Goal: Check status: Check status

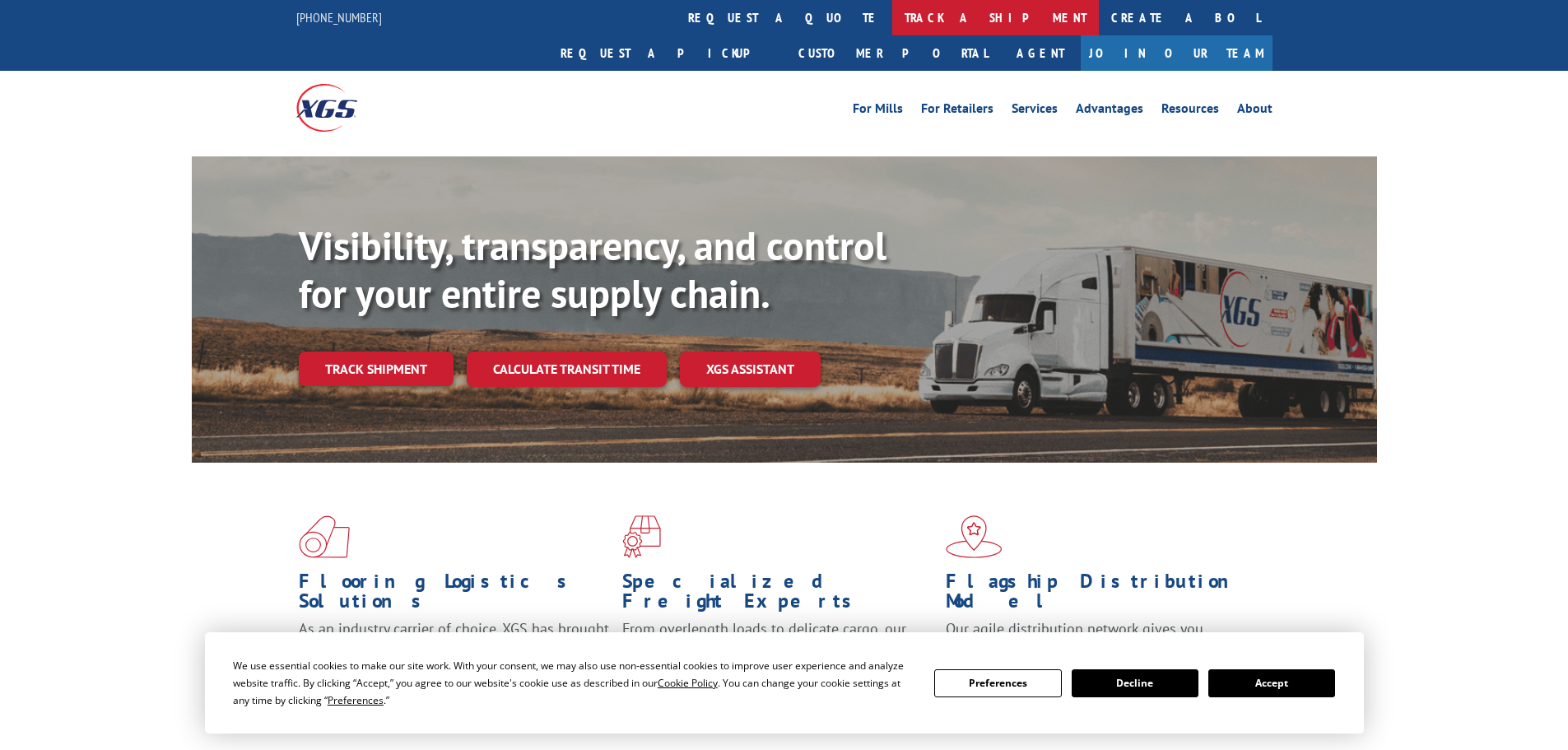
click at [893, 18] on link "track a shipment" at bounding box center [996, 18] width 207 height 35
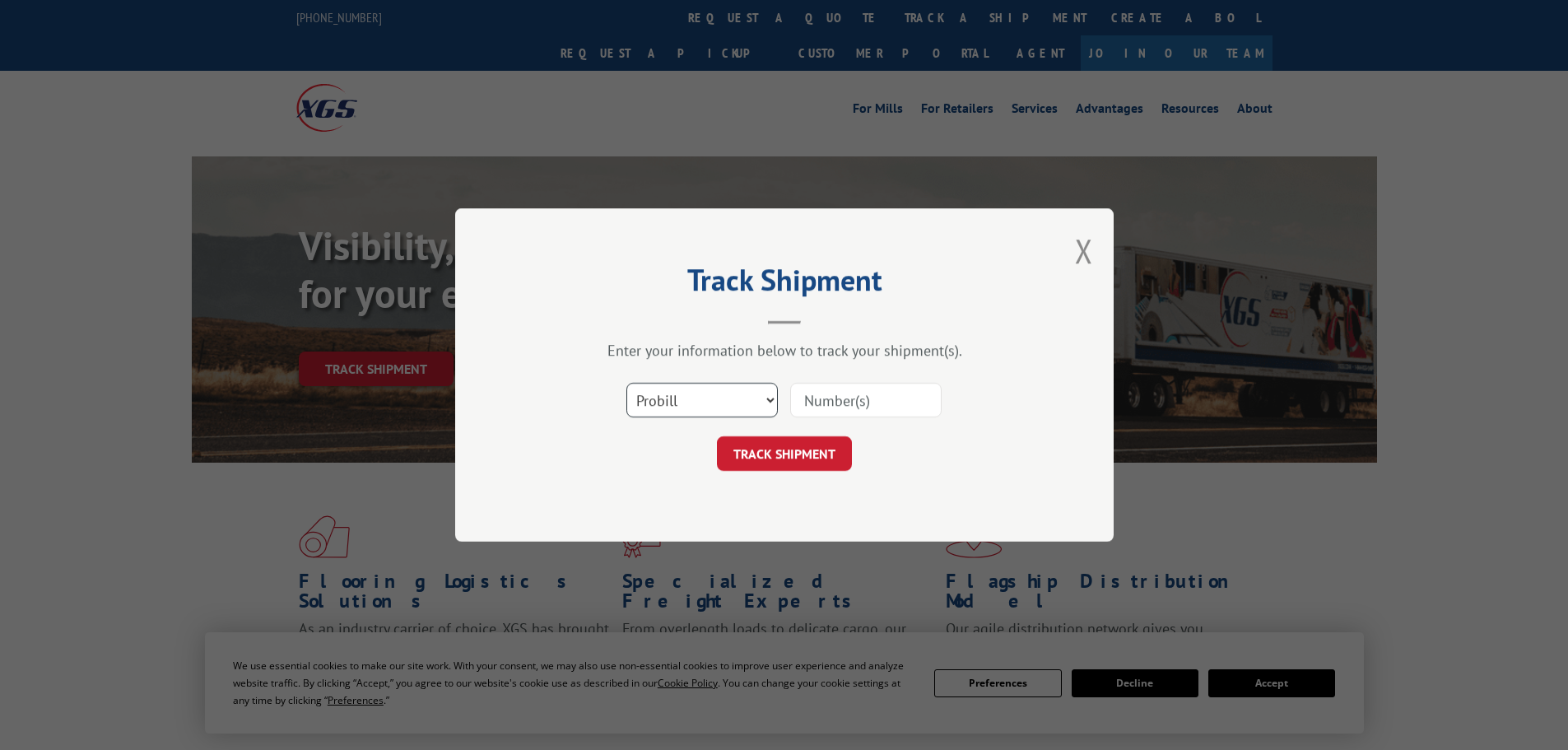
click at [687, 405] on select "Select category... Probill BOL PO" at bounding box center [703, 400] width 152 height 34
select select "bol"
click at [627, 383] on select "Select category... Probill BOL PO" at bounding box center [703, 400] width 152 height 34
click at [985, 474] on div "Track Shipment Enter your information below to track your shipment(s). Select c…" at bounding box center [785, 375] width 659 height 334
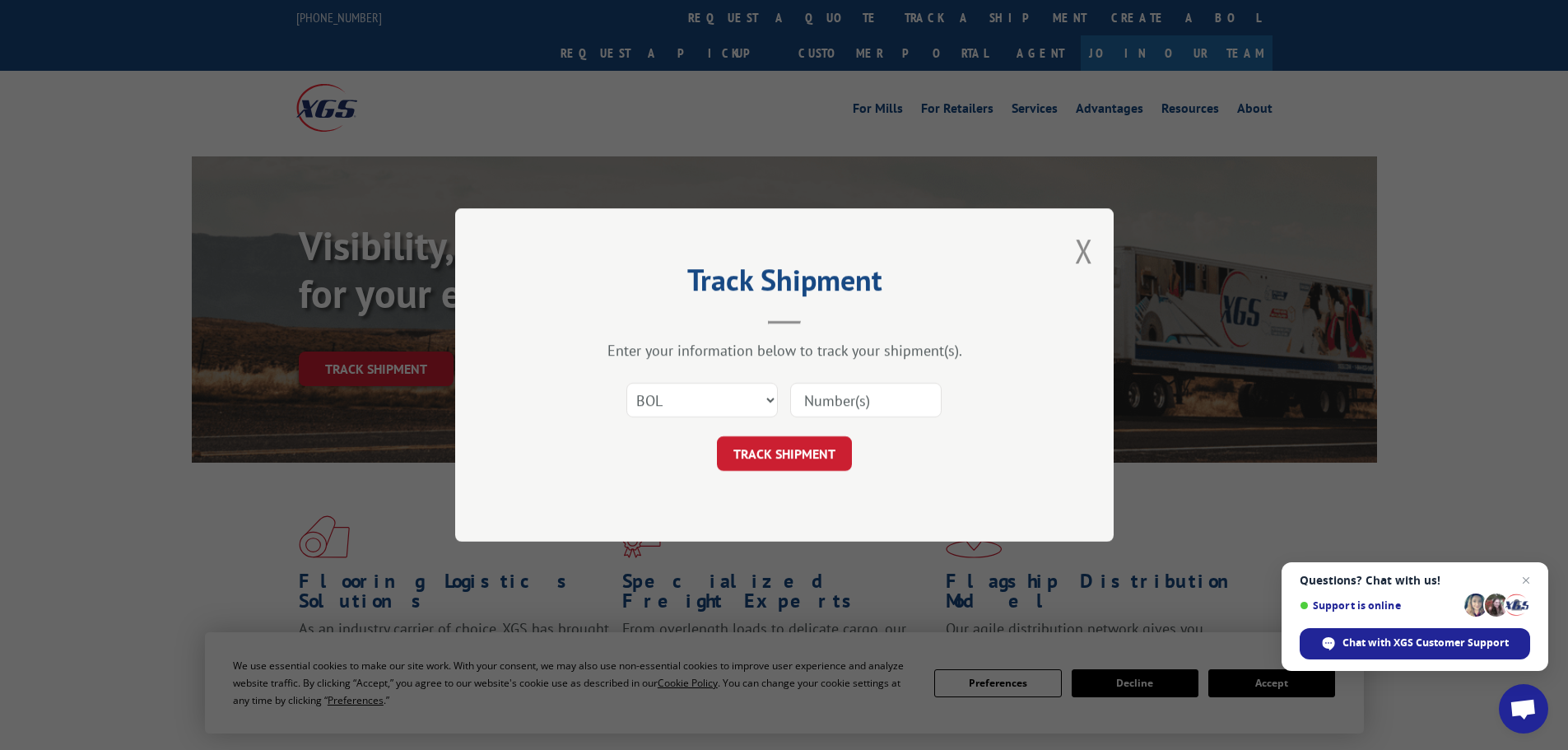
click at [896, 409] on input at bounding box center [866, 400] width 152 height 34
paste input "6DV9138"
type input "6DV9138"
click at [786, 449] on button "TRACK SHIPMENT" at bounding box center [784, 453] width 135 height 34
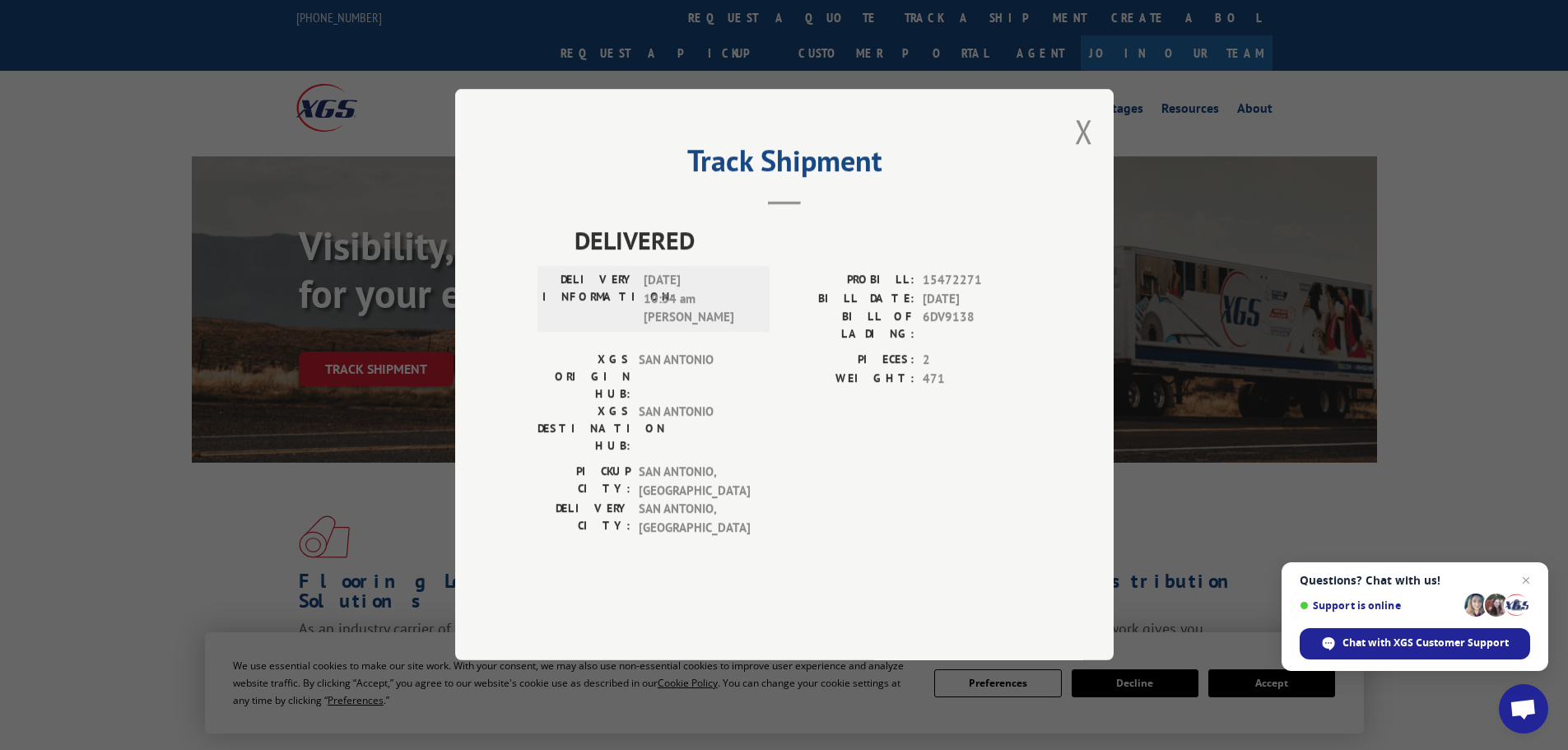
click at [954, 291] on span "15472271" at bounding box center [976, 281] width 109 height 19
copy span "15472271"
click at [1083, 153] on button "Close modal" at bounding box center [1084, 131] width 19 height 43
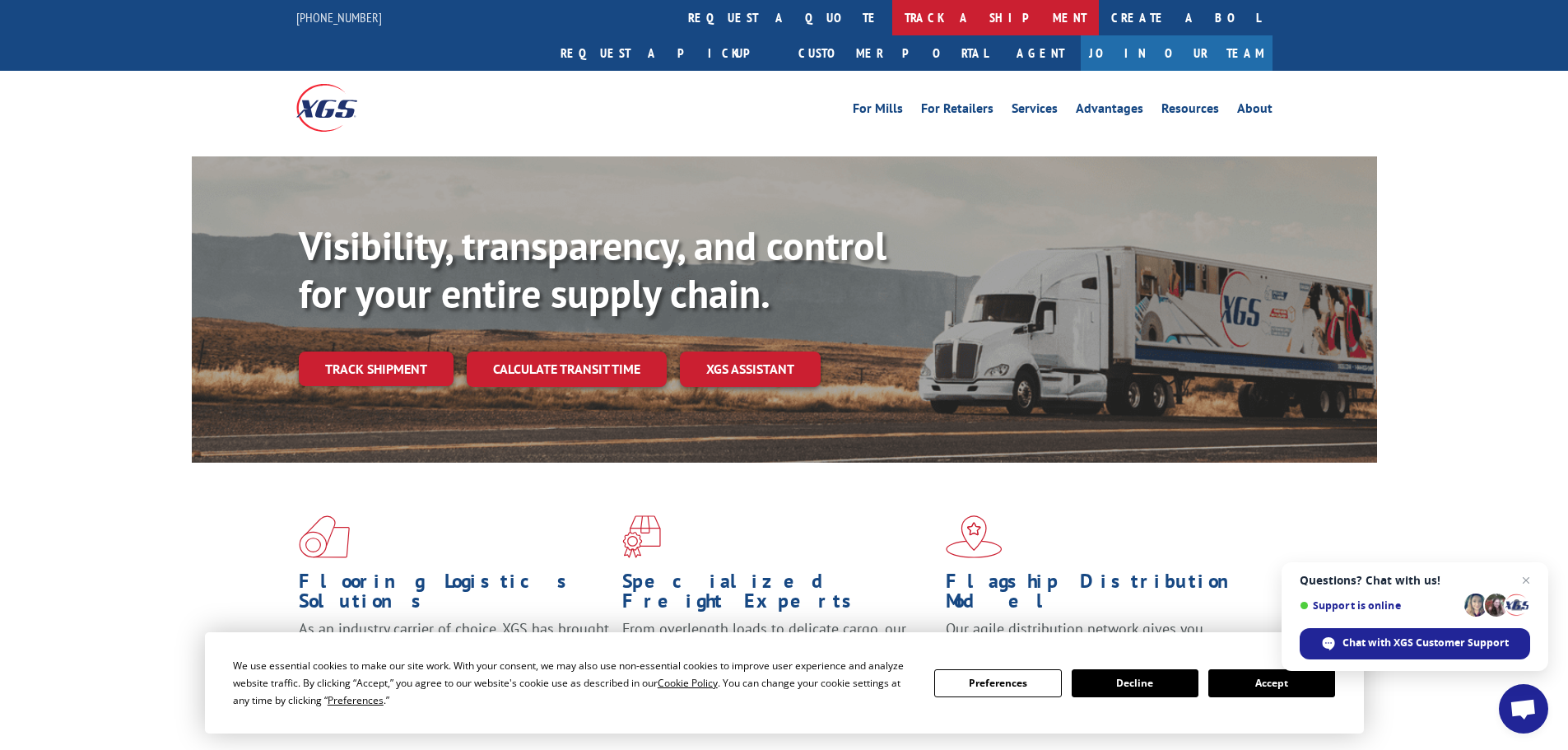
click at [893, 25] on link "track a shipment" at bounding box center [996, 18] width 207 height 35
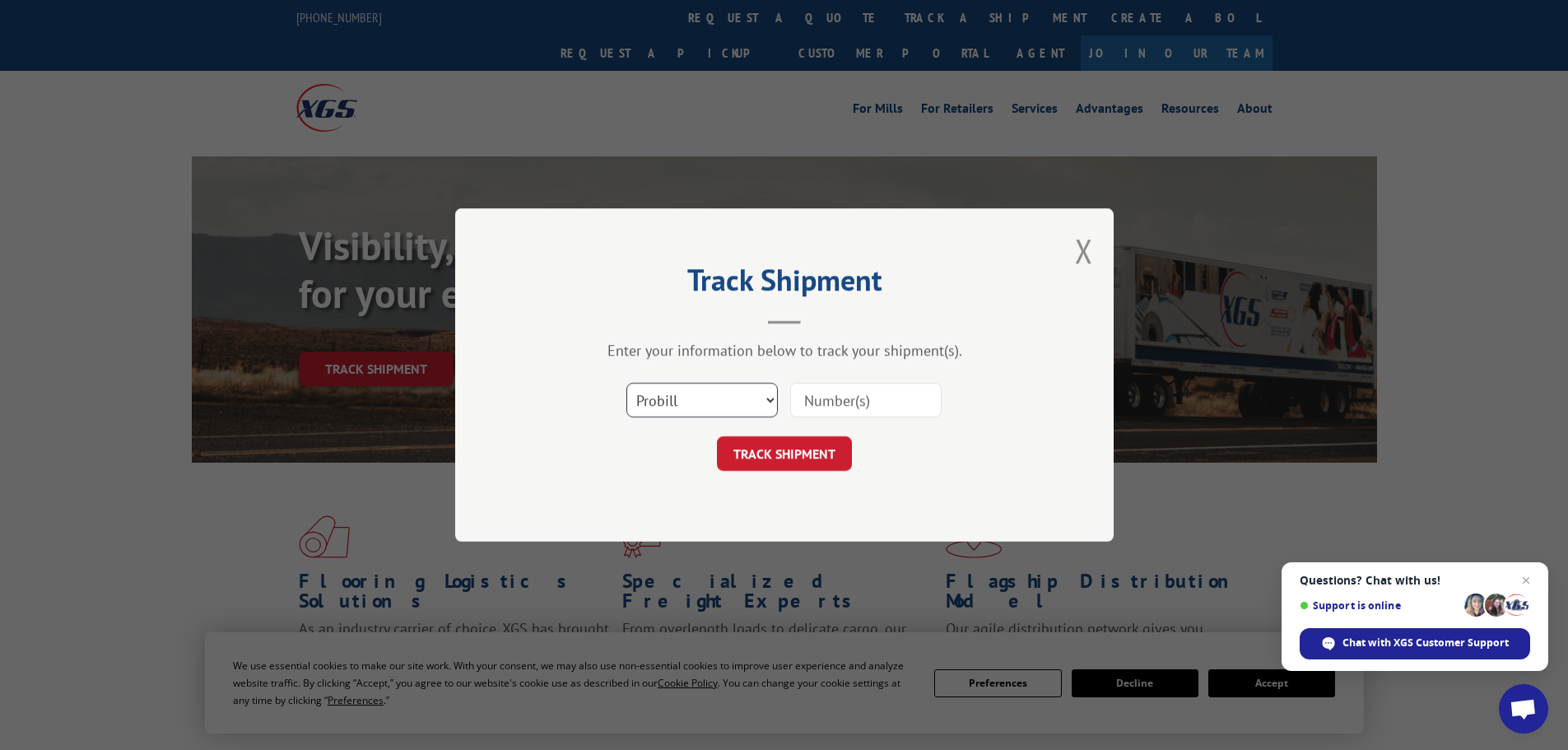
click at [718, 402] on select "Select category... Probill BOL PO" at bounding box center [703, 400] width 152 height 34
select select "bol"
click at [627, 383] on select "Select category... Probill BOL PO" at bounding box center [703, 400] width 152 height 34
drag, startPoint x: 847, startPoint y: 404, endPoint x: 825, endPoint y: 443, distance: 44.8
click at [847, 404] on input at bounding box center [866, 400] width 152 height 34
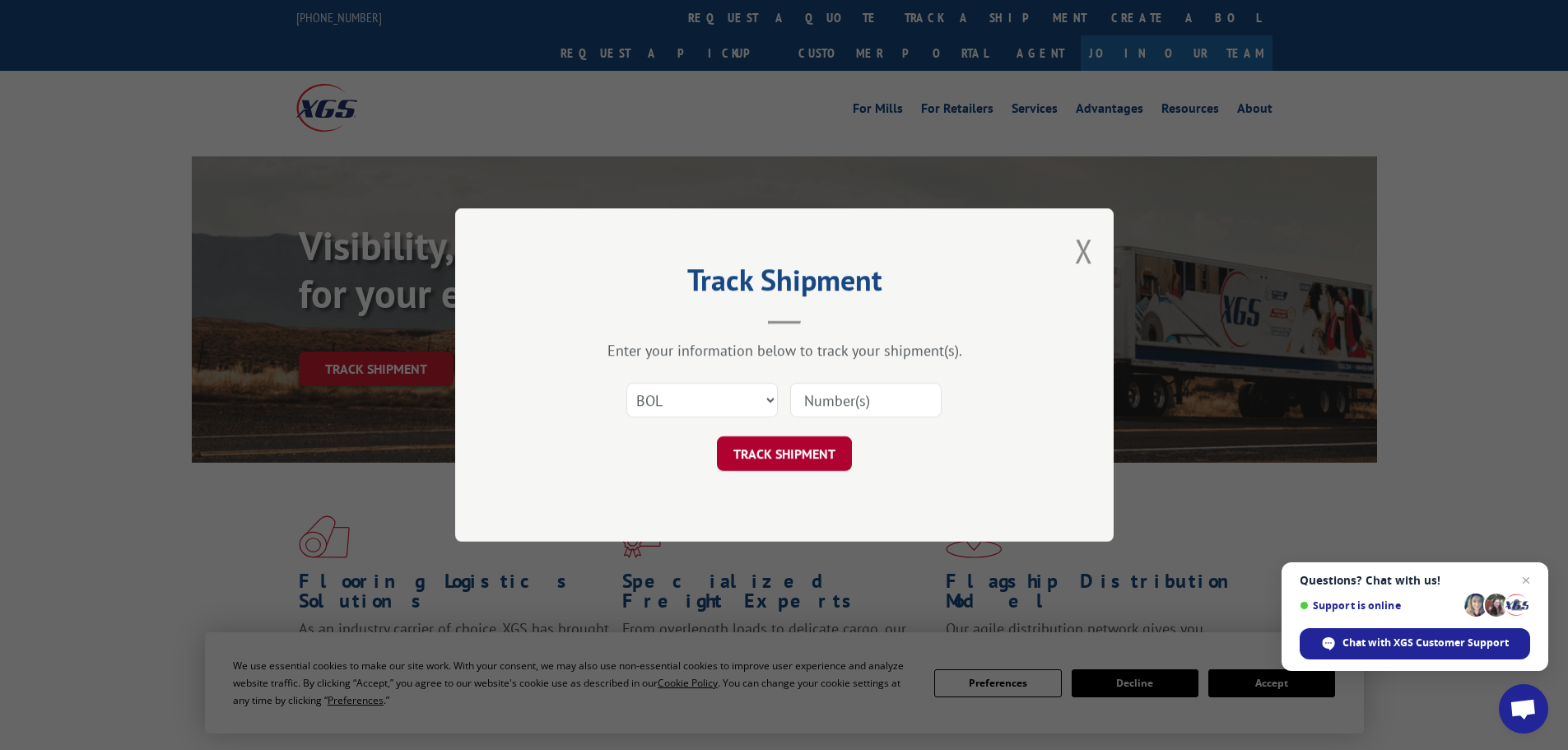
paste input "6DX4695"
type input "6DX4695"
click at [813, 453] on button "TRACK SHIPMENT" at bounding box center [784, 453] width 135 height 34
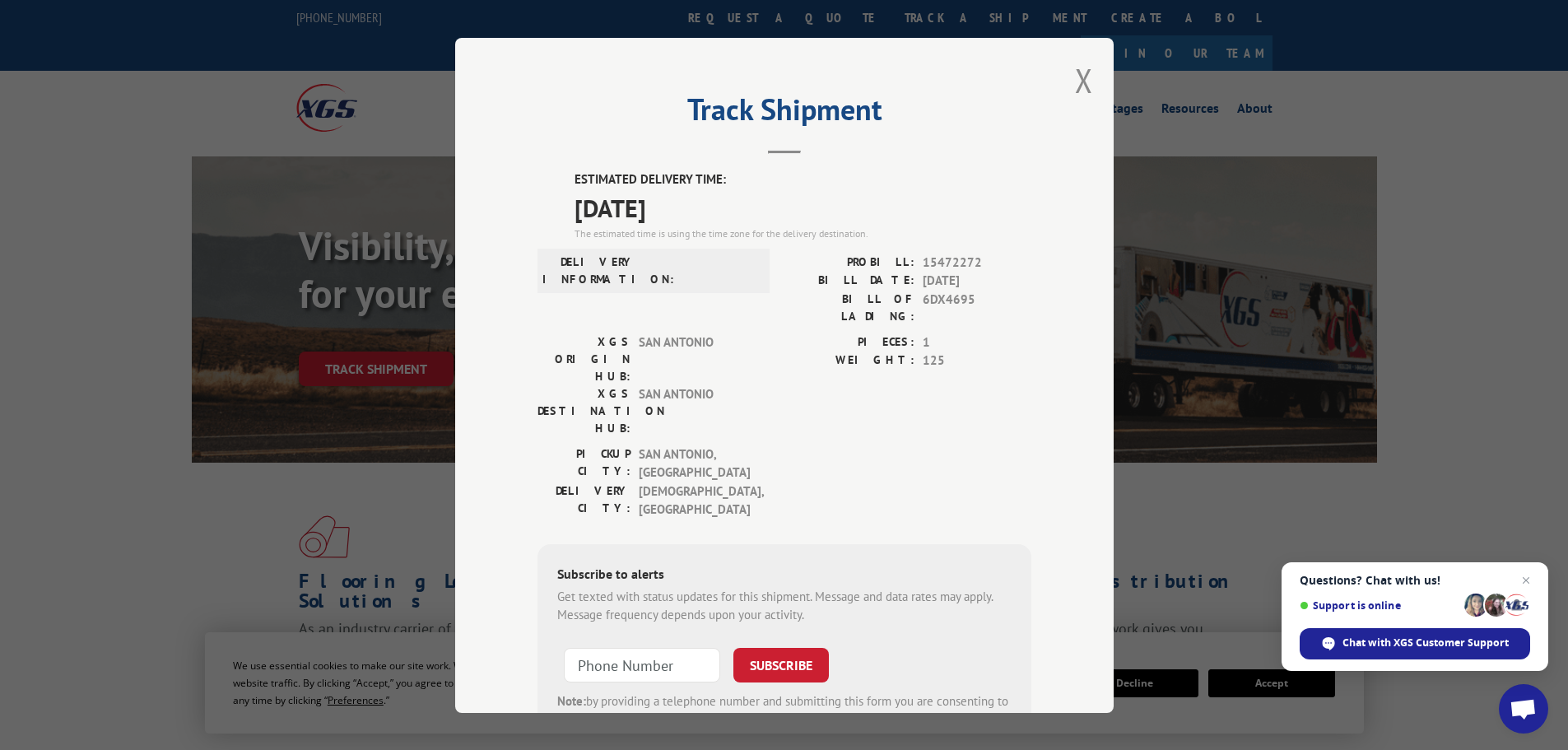
click at [951, 256] on span "15472272" at bounding box center [976, 261] width 109 height 19
copy span "15472272"
click at [941, 261] on span "15472272" at bounding box center [976, 261] width 109 height 19
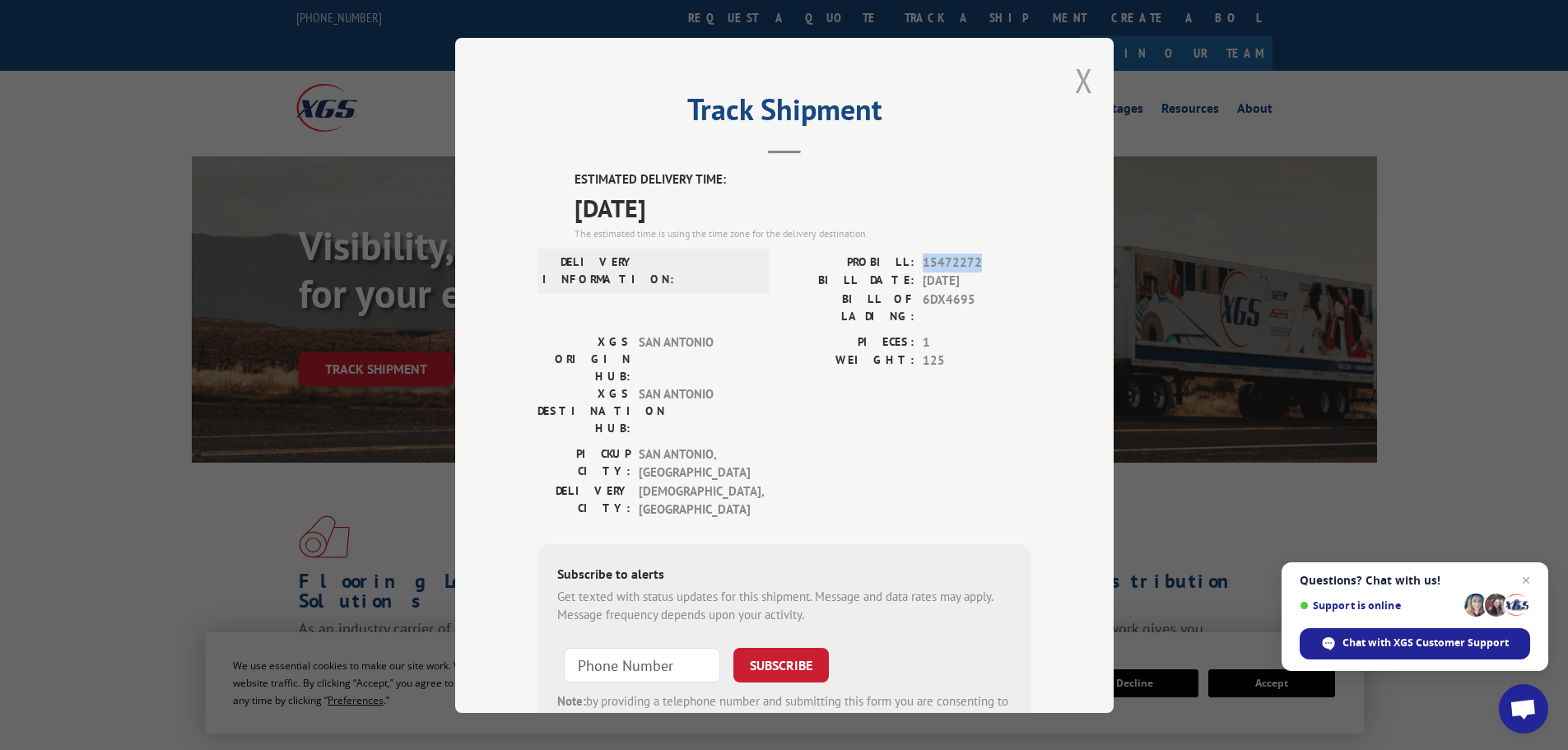
click at [1077, 77] on button "Close modal" at bounding box center [1084, 80] width 19 height 43
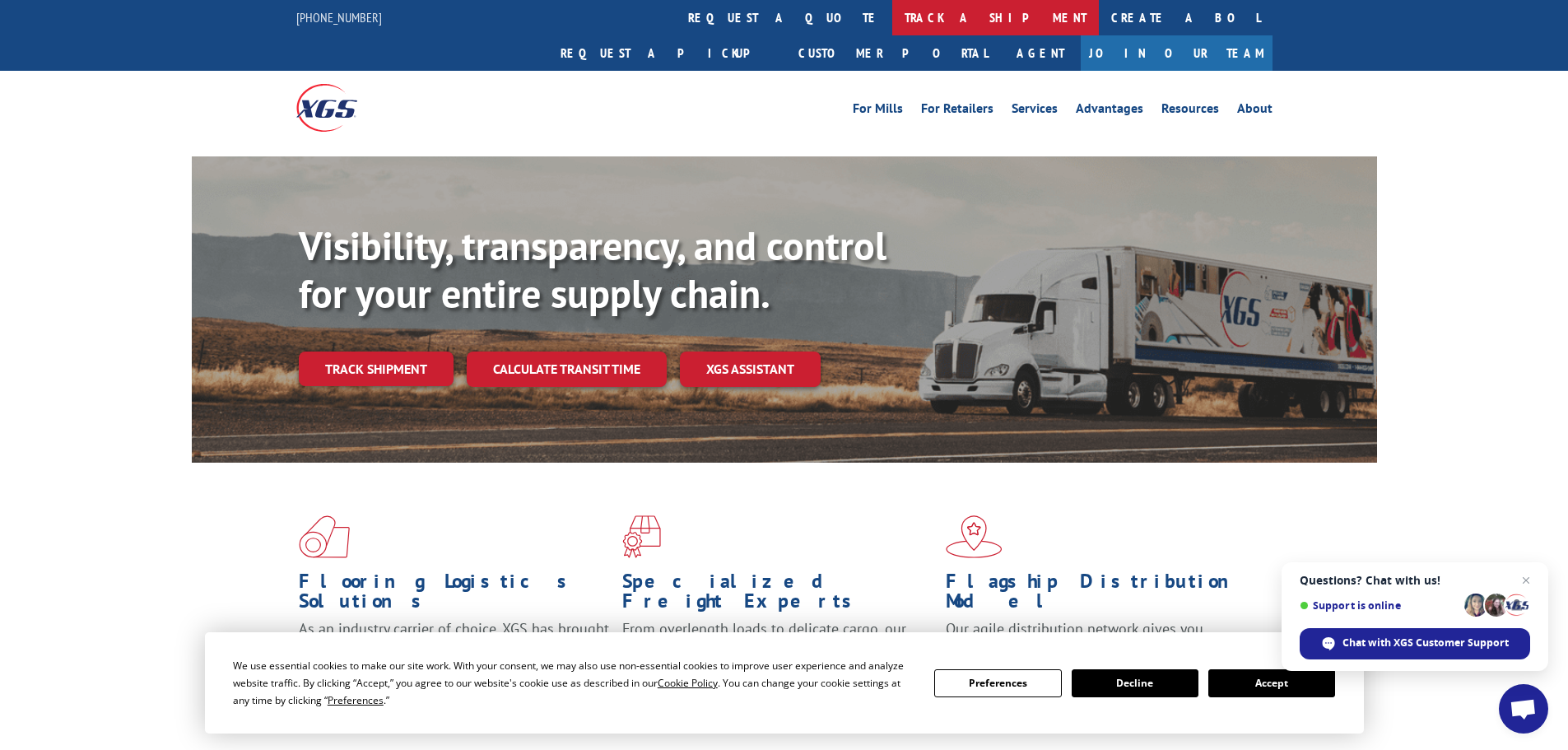
click at [893, 24] on link "track a shipment" at bounding box center [996, 18] width 207 height 35
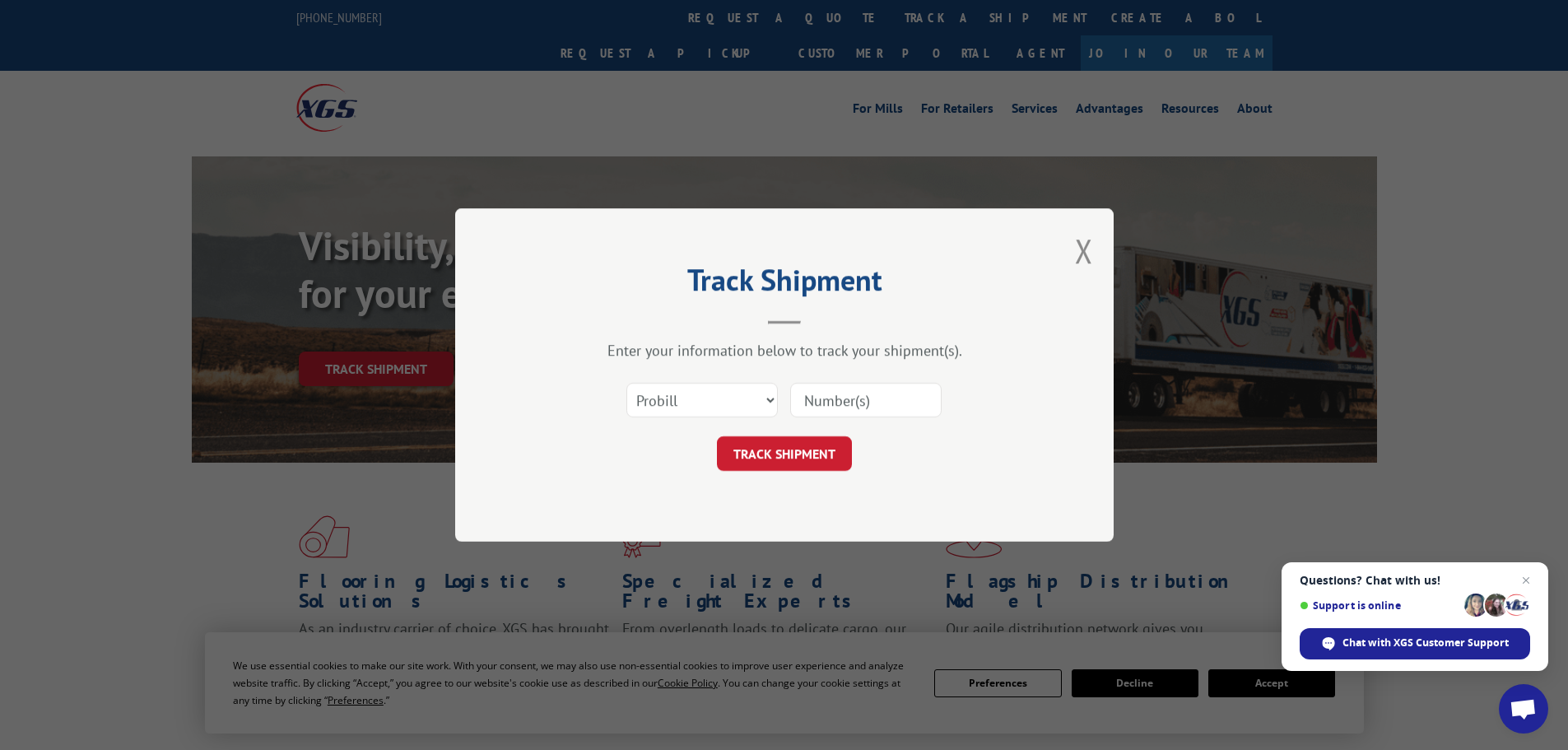
click at [702, 419] on div "Select category... Probill BOL PO" at bounding box center [703, 400] width 150 height 38
click at [729, 408] on select "Select category... Probill BOL PO" at bounding box center [703, 400] width 152 height 34
select select "bol"
click at [627, 383] on select "Select category... Probill BOL PO" at bounding box center [703, 400] width 152 height 34
click at [706, 394] on select "Select category... Probill BOL PO" at bounding box center [703, 400] width 152 height 34
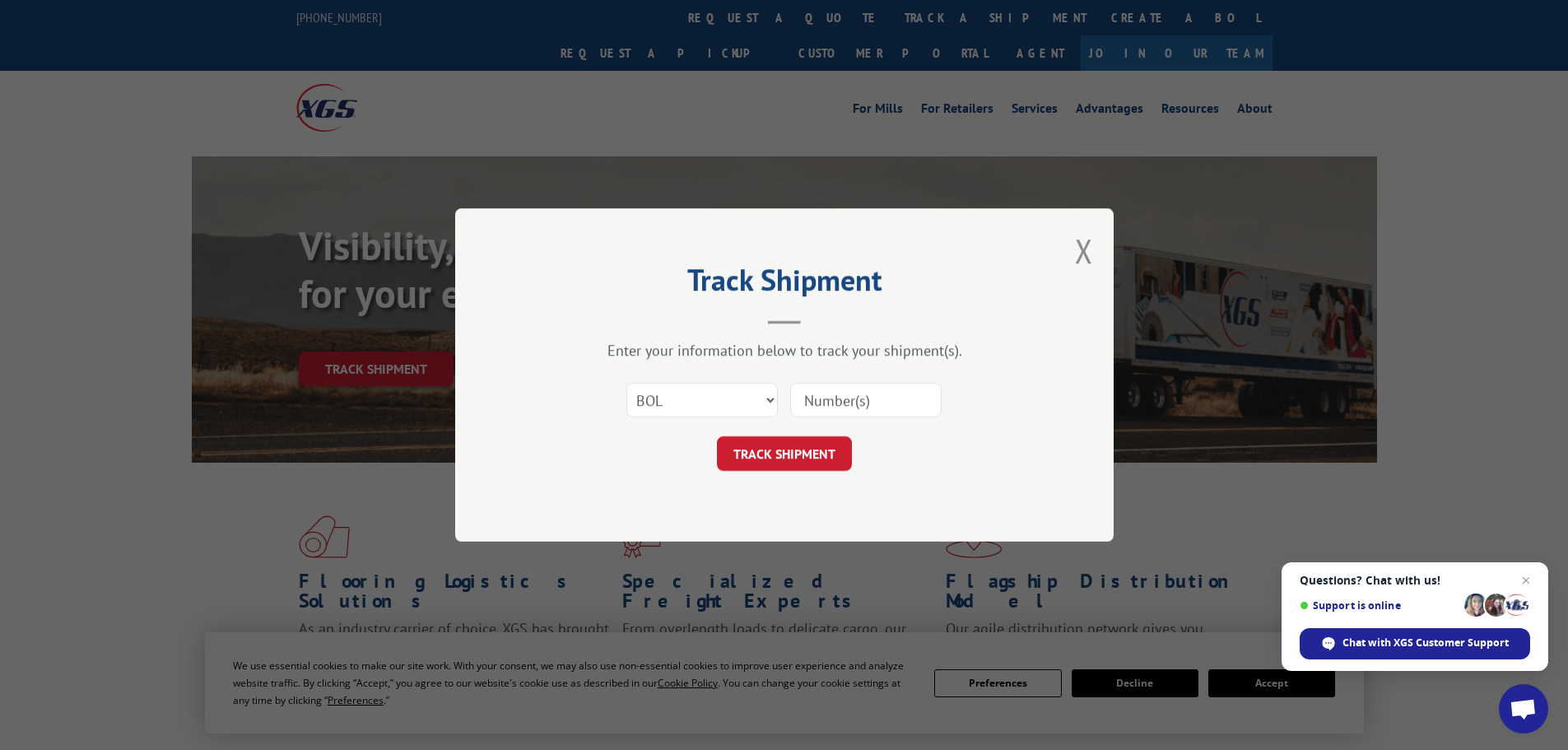
click at [874, 407] on input at bounding box center [866, 400] width 152 height 34
paste input "6EG0469"
type input "6EG0469"
click at [826, 445] on button "TRACK SHIPMENT" at bounding box center [784, 453] width 135 height 34
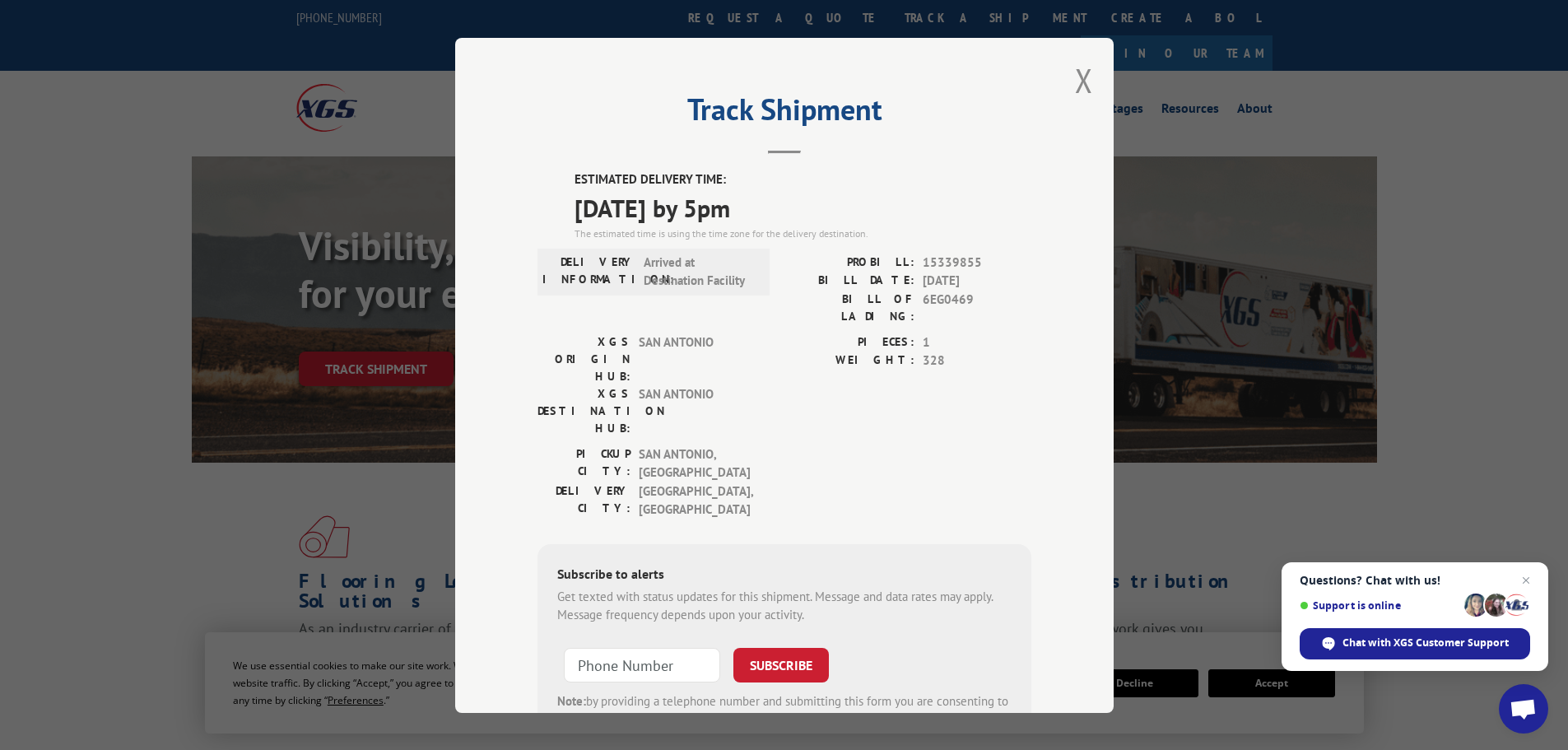
click at [956, 256] on span "15339855" at bounding box center [976, 261] width 109 height 19
copy span "15339855"
click at [1075, 67] on button "Close modal" at bounding box center [1084, 80] width 19 height 43
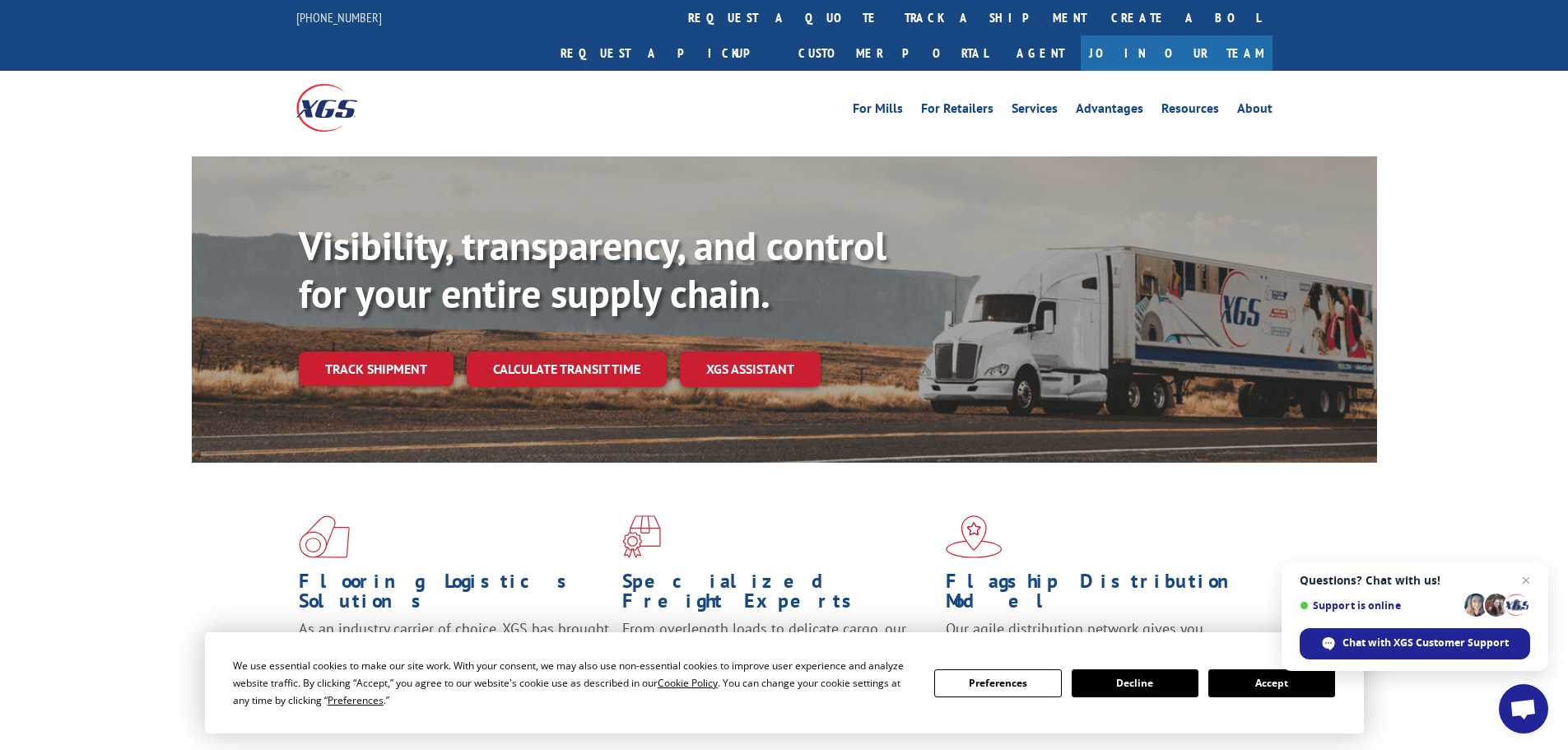
drag, startPoint x: 760, startPoint y: 18, endPoint x: 780, endPoint y: 112, distance: 96.1
click at [893, 18] on link "track a shipment" at bounding box center [996, 18] width 207 height 35
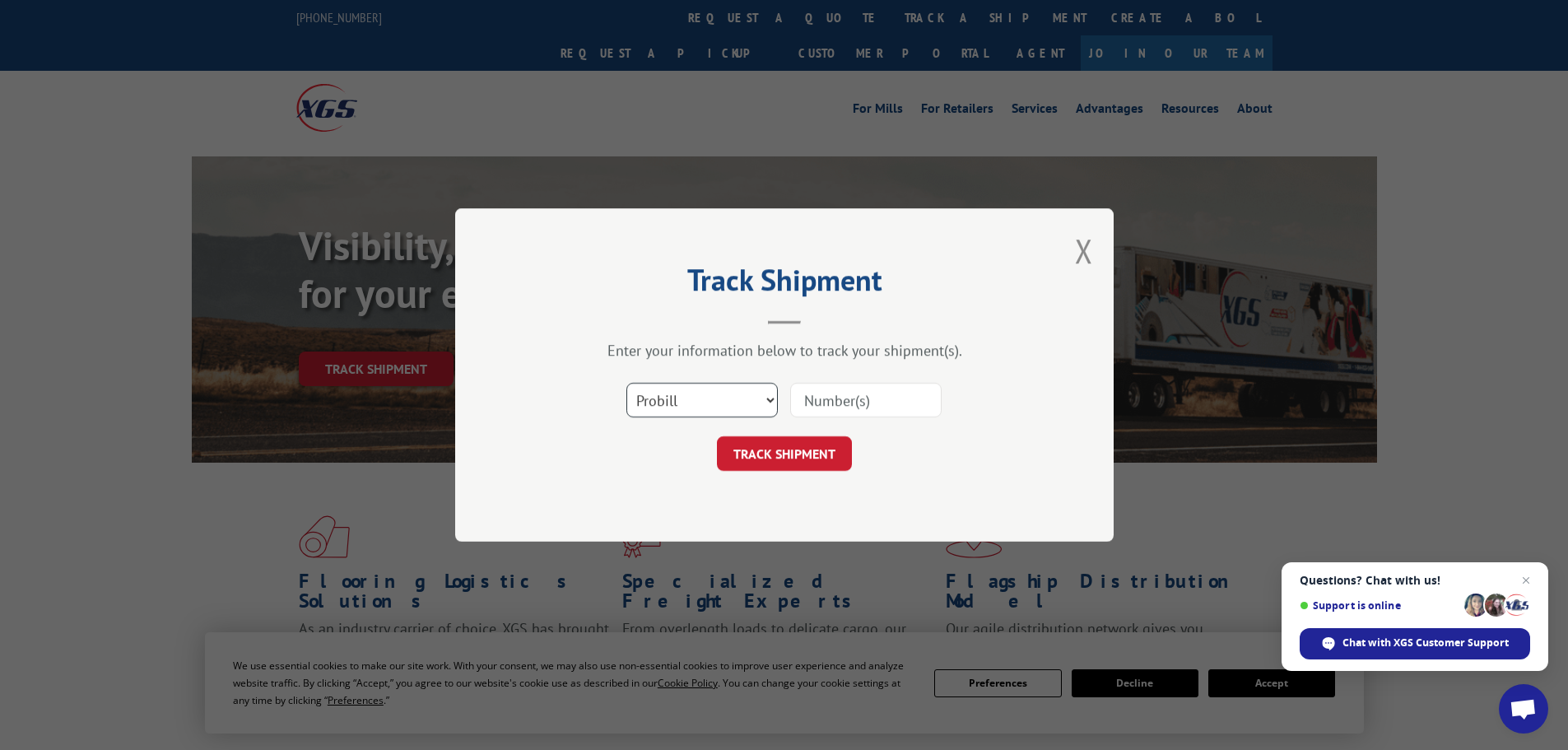
click at [682, 399] on select "Select category... Probill BOL PO" at bounding box center [703, 400] width 152 height 34
click at [627, 383] on select "Select category... Probill BOL PO" at bounding box center [703, 400] width 152 height 34
click at [704, 391] on select "Select category... Probill BOL PO" at bounding box center [703, 400] width 152 height 34
select select "bol"
click at [627, 383] on select "Select category... Probill BOL PO" at bounding box center [703, 400] width 152 height 34
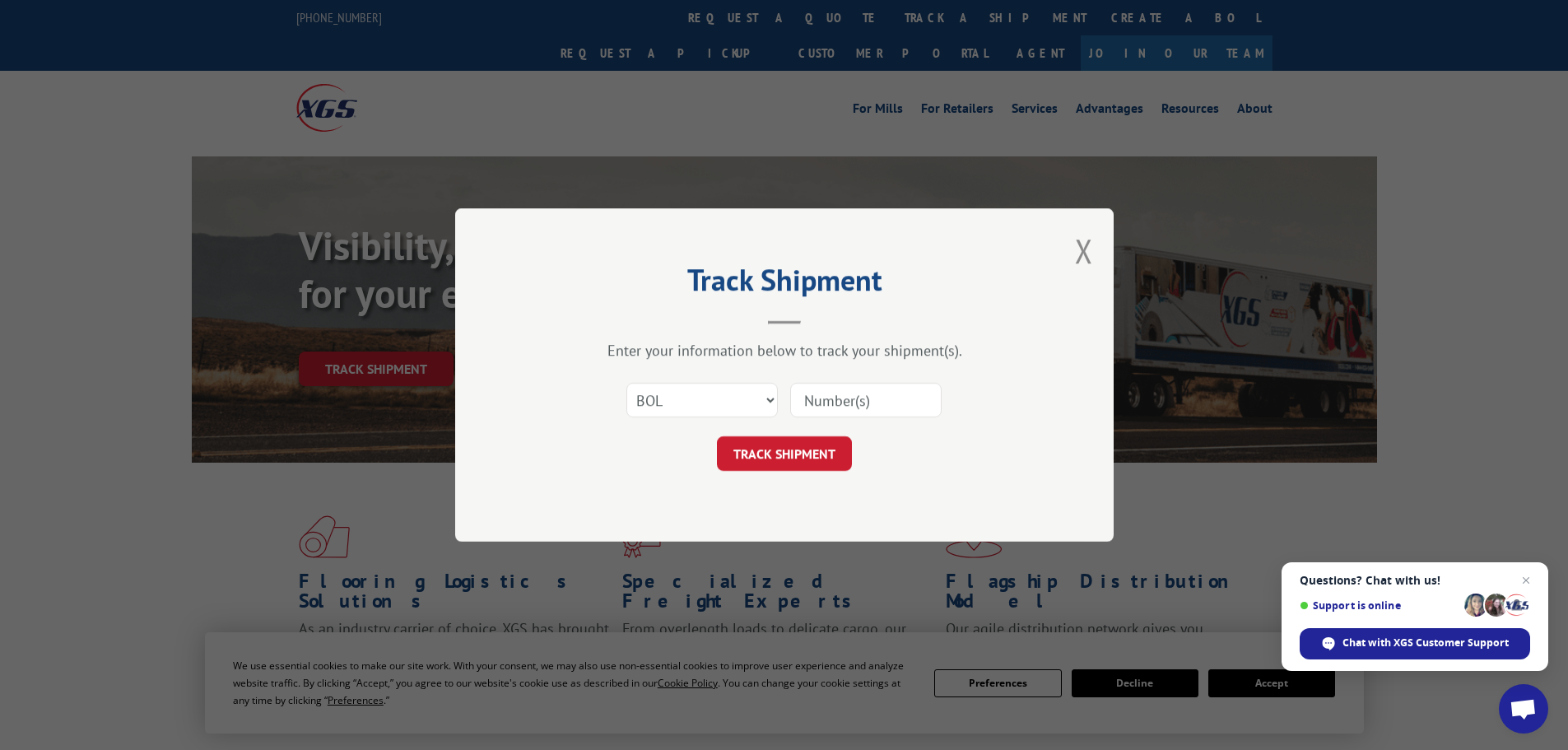
click at [914, 391] on input at bounding box center [866, 400] width 152 height 34
paste input "6EG1161"
type input "6EG1161"
click at [807, 451] on button "TRACK SHIPMENT" at bounding box center [784, 453] width 135 height 34
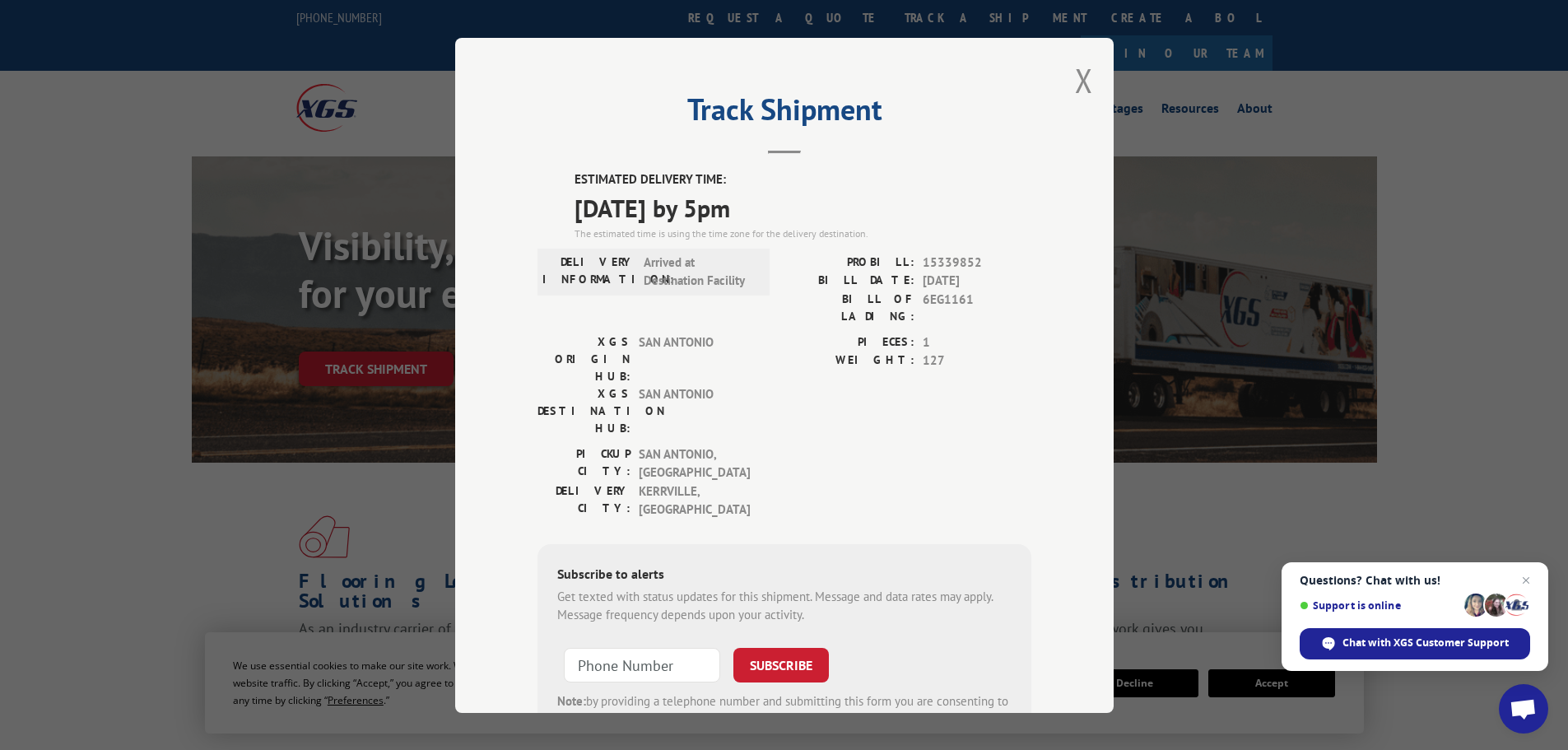
click at [960, 254] on div "ESTIMATED DELIVERY TIME: 10/09/2025 by 5pm The estimated time is using the time…" at bounding box center [784, 469] width 494 height 597
click at [961, 259] on span "15339852" at bounding box center [976, 261] width 109 height 19
click at [1083, 79] on button "Close modal" at bounding box center [1084, 80] width 19 height 43
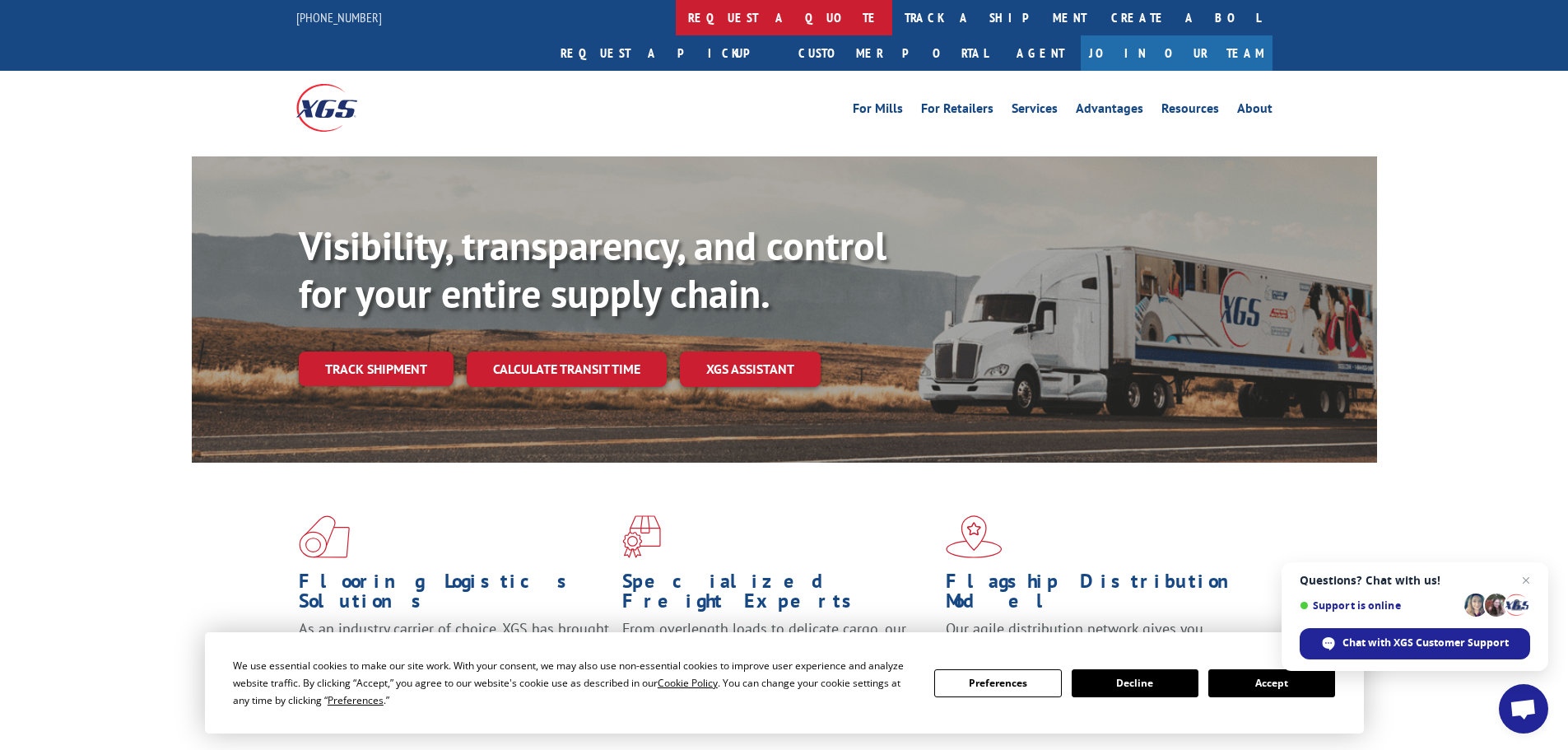
click at [676, 16] on link "request a quote" at bounding box center [784, 18] width 216 height 35
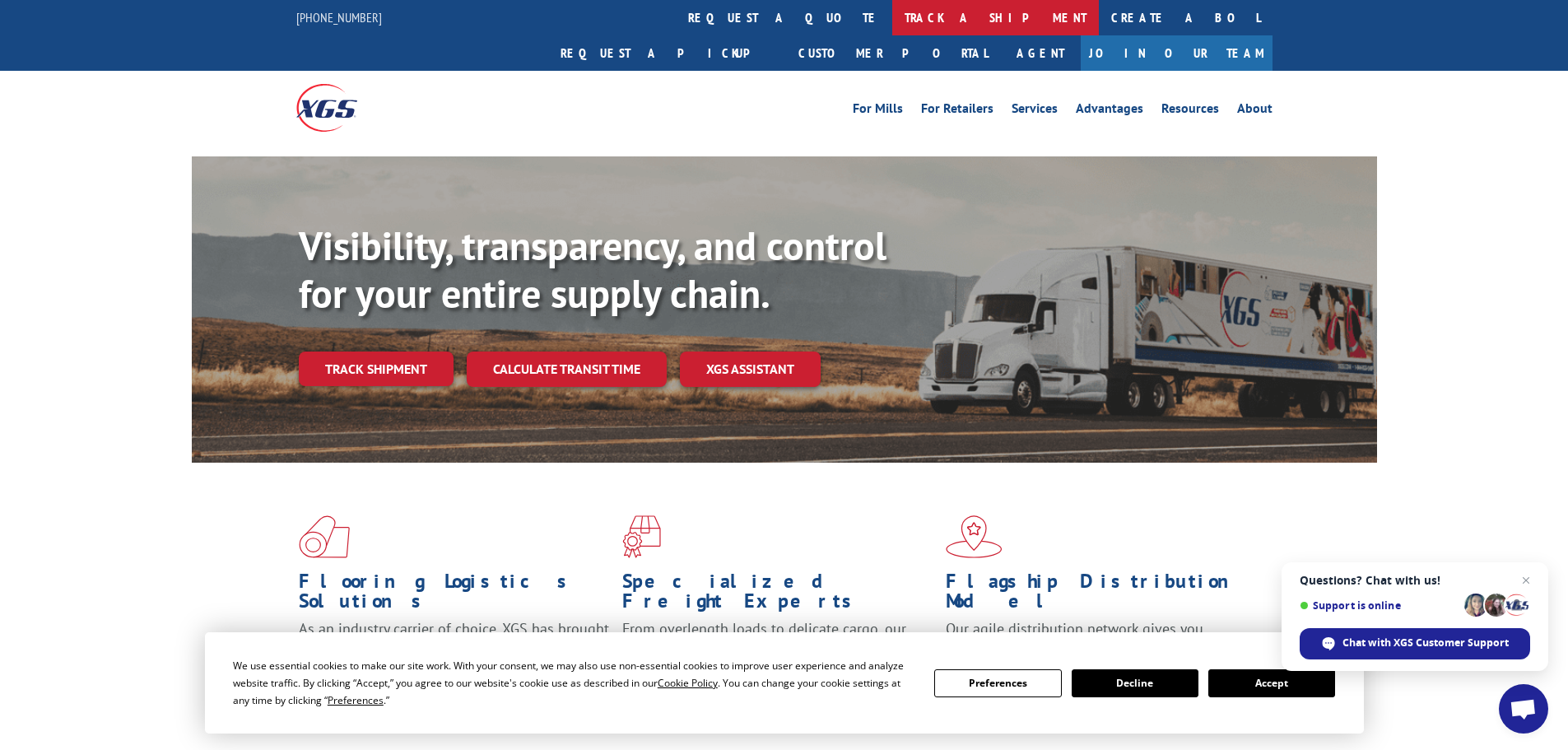
click at [893, 6] on link "track a shipment" at bounding box center [996, 18] width 207 height 35
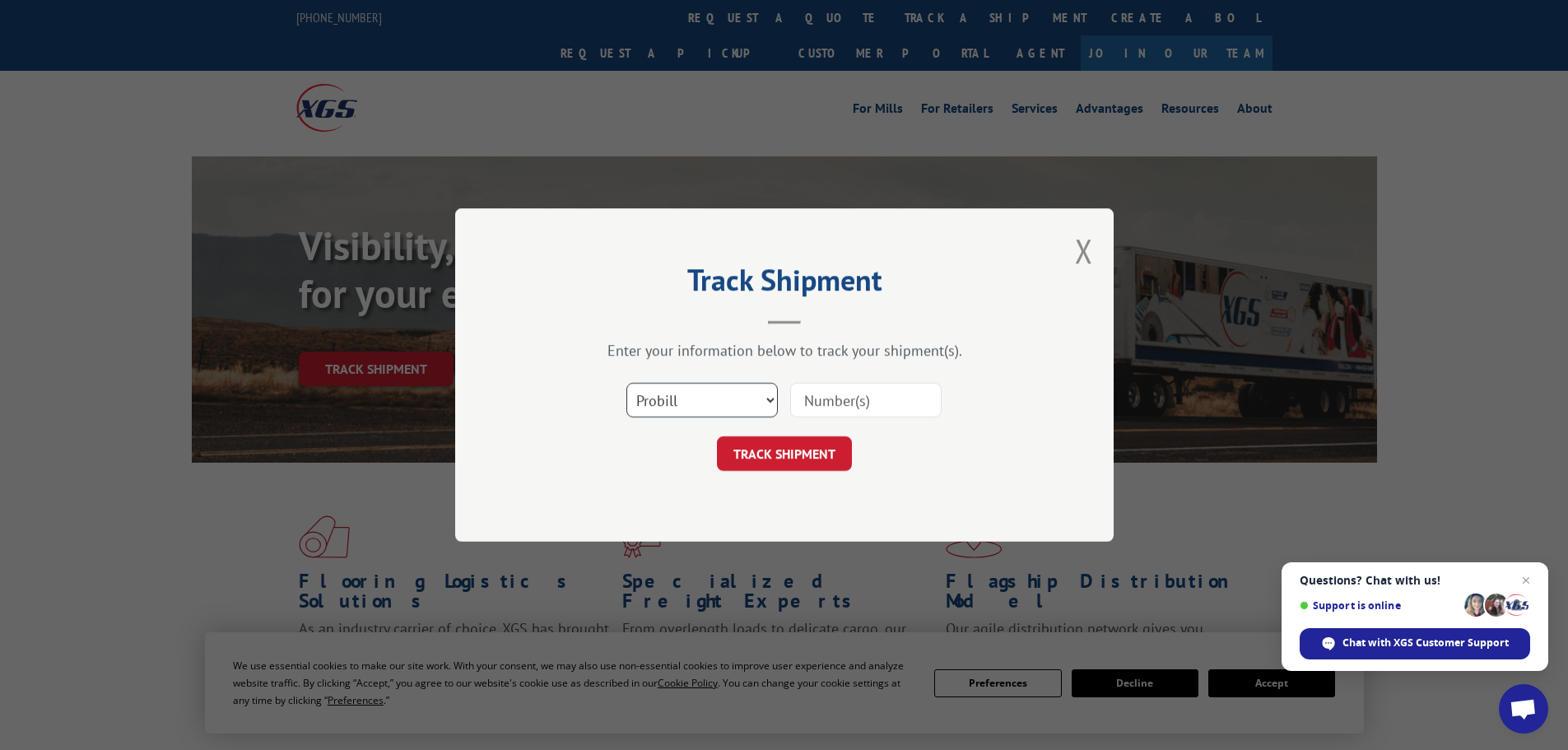
click at [735, 418] on select "Select category... Probill BOL PO" at bounding box center [703, 400] width 152 height 34
select select "bol"
click at [627, 383] on select "Select category... Probill BOL PO" at bounding box center [703, 400] width 152 height 34
click at [895, 394] on input at bounding box center [866, 400] width 152 height 34
paste input "6EG1161"
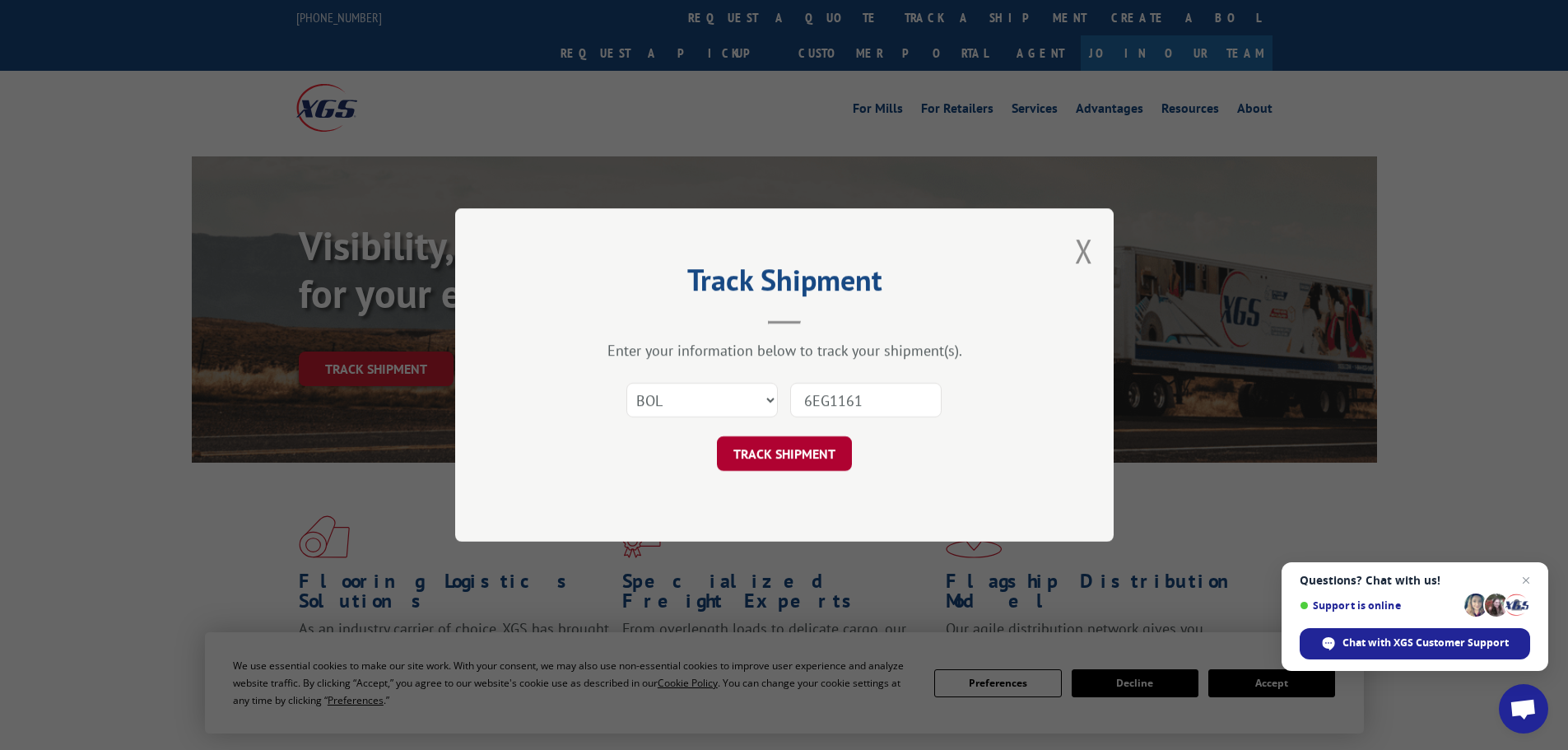
type input "6EG1161"
click at [816, 444] on button "TRACK SHIPMENT" at bounding box center [784, 453] width 135 height 34
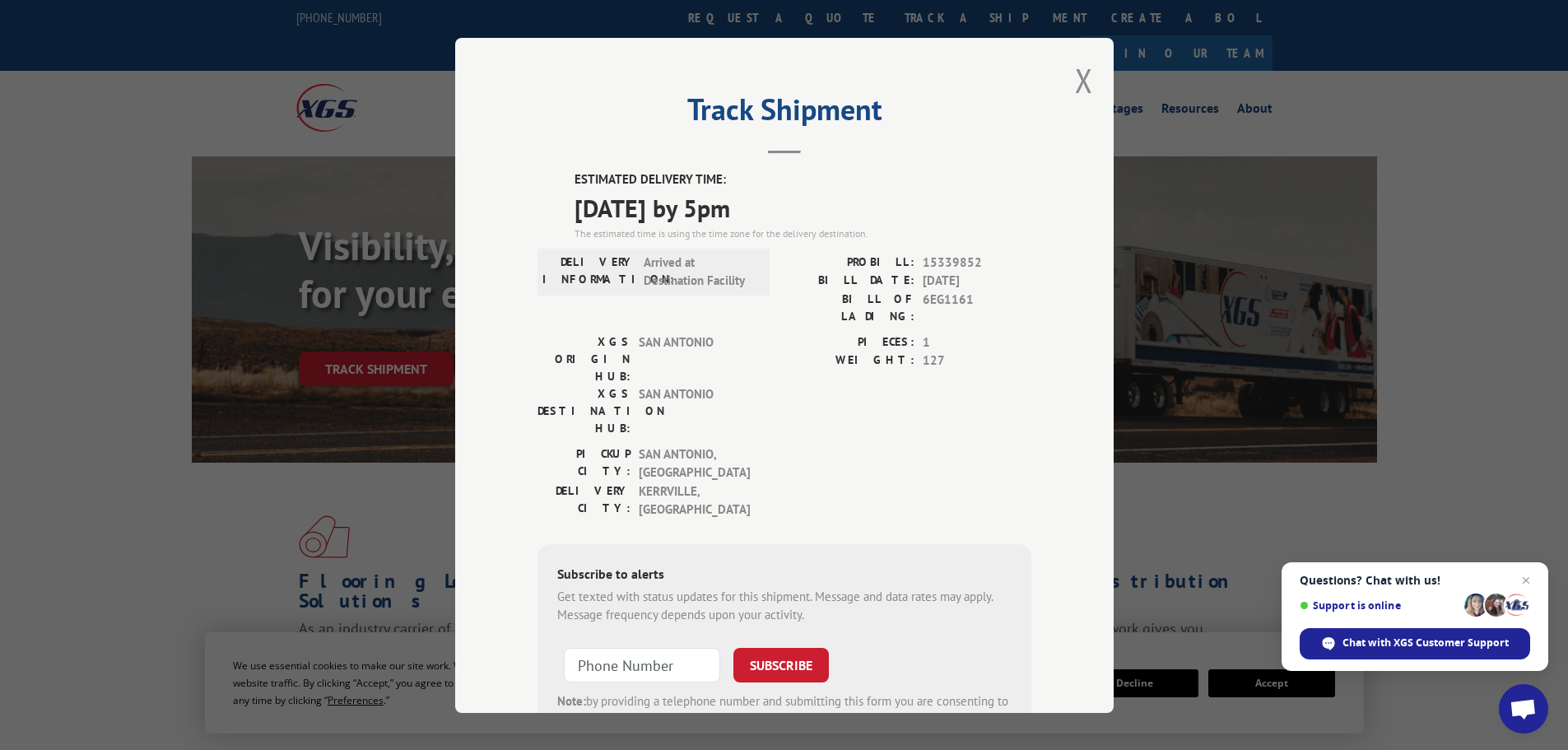
drag, startPoint x: 1080, startPoint y: 80, endPoint x: 1055, endPoint y: 82, distance: 25.1
click at [1079, 81] on button "Close modal" at bounding box center [1084, 80] width 19 height 43
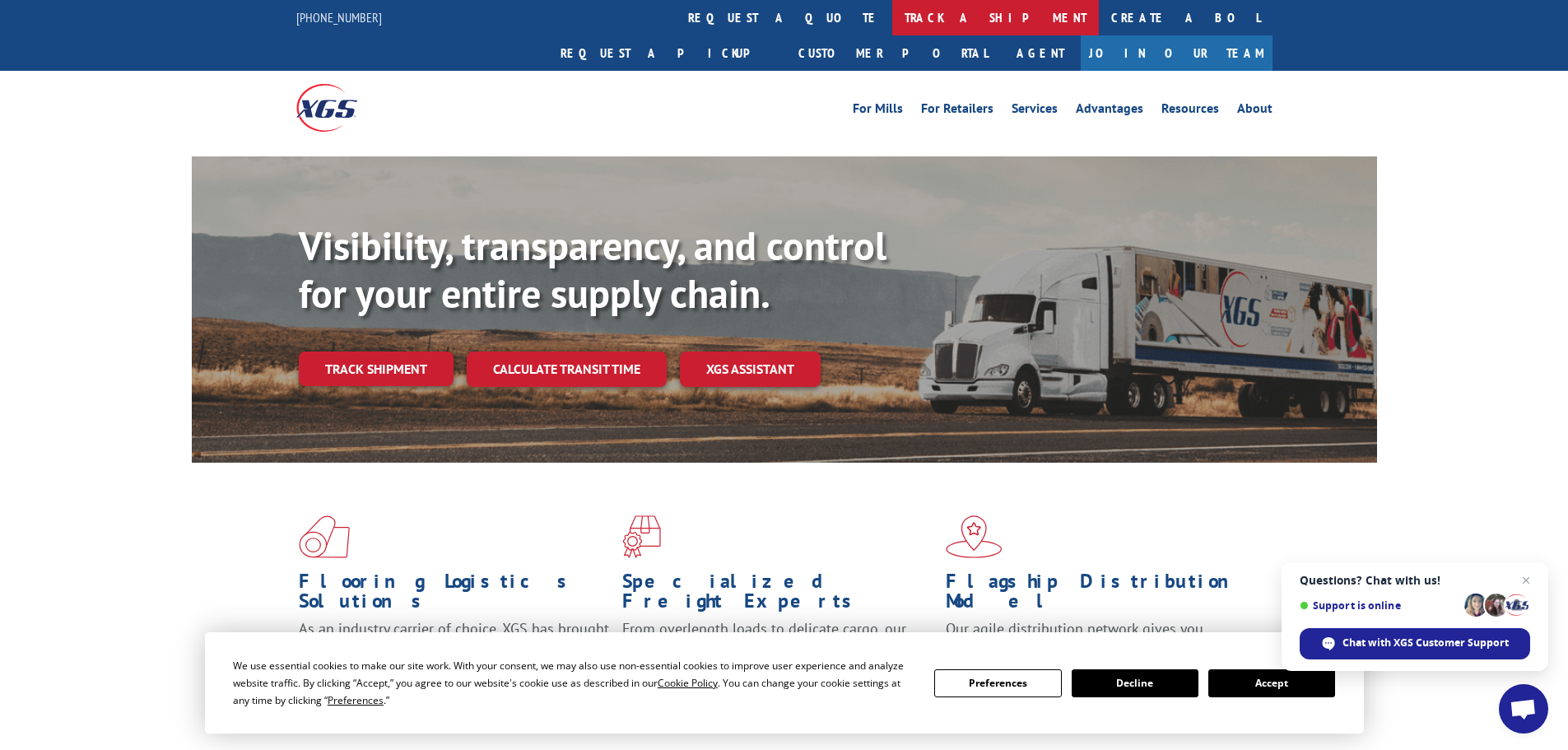
click at [893, 0] on link "track a shipment" at bounding box center [996, 18] width 207 height 35
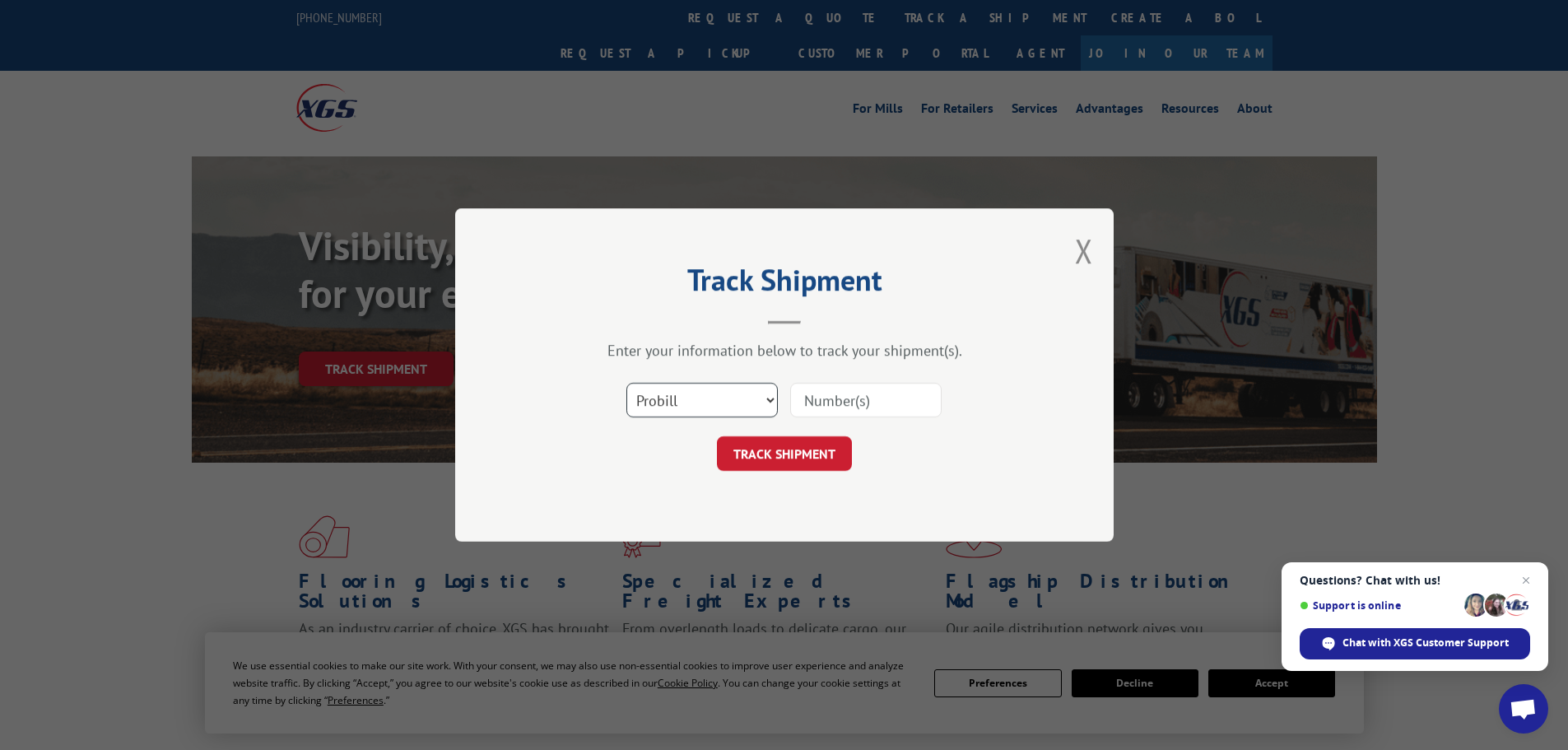
click at [692, 413] on select "Select category... Probill BOL PO" at bounding box center [703, 400] width 152 height 34
select select "bol"
click at [627, 383] on select "Select category... Probill BOL PO" at bounding box center [703, 400] width 152 height 34
click at [847, 390] on input at bounding box center [866, 400] width 152 height 34
paste input "6EG3778"
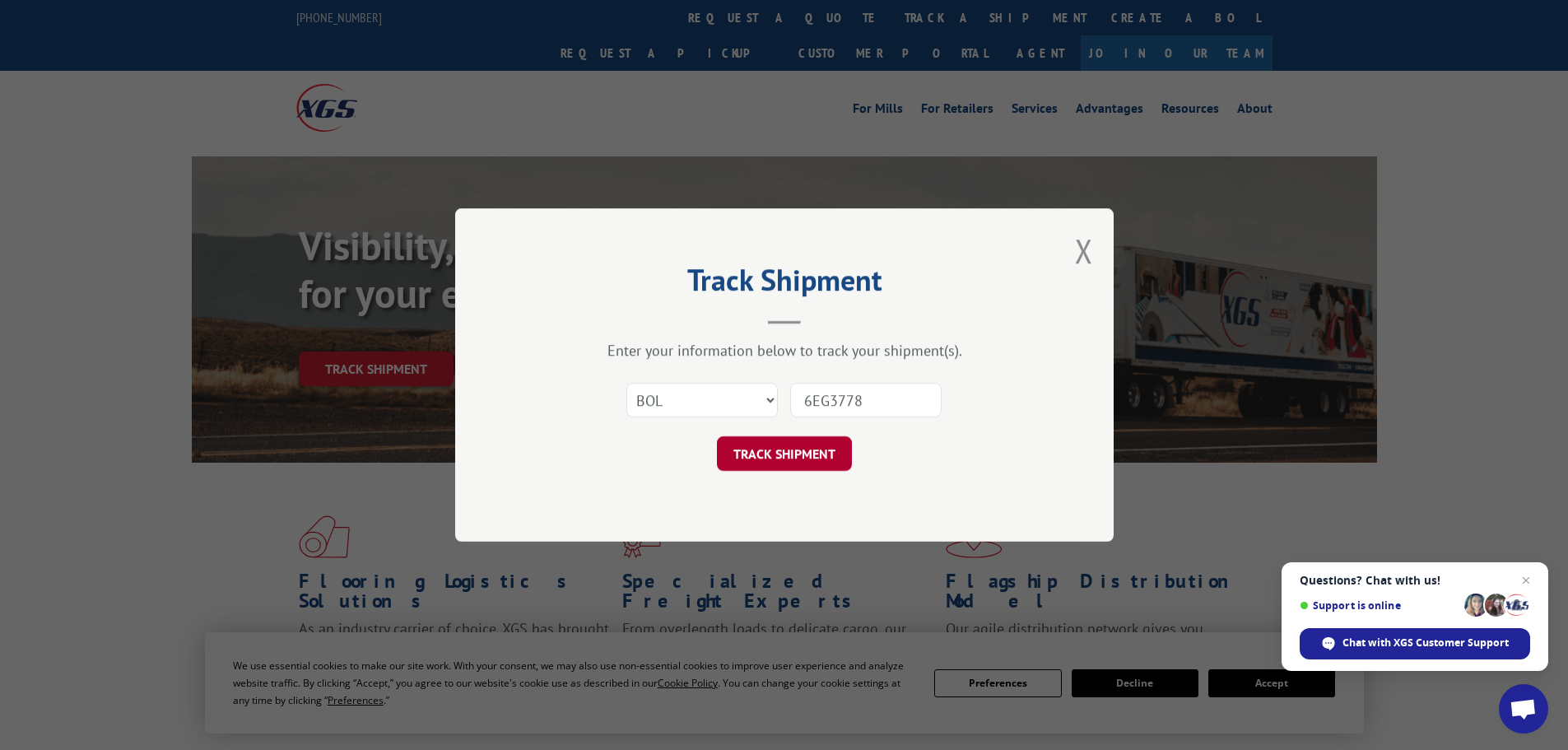
type input "6EG3778"
click at [808, 448] on button "TRACK SHIPMENT" at bounding box center [784, 453] width 135 height 34
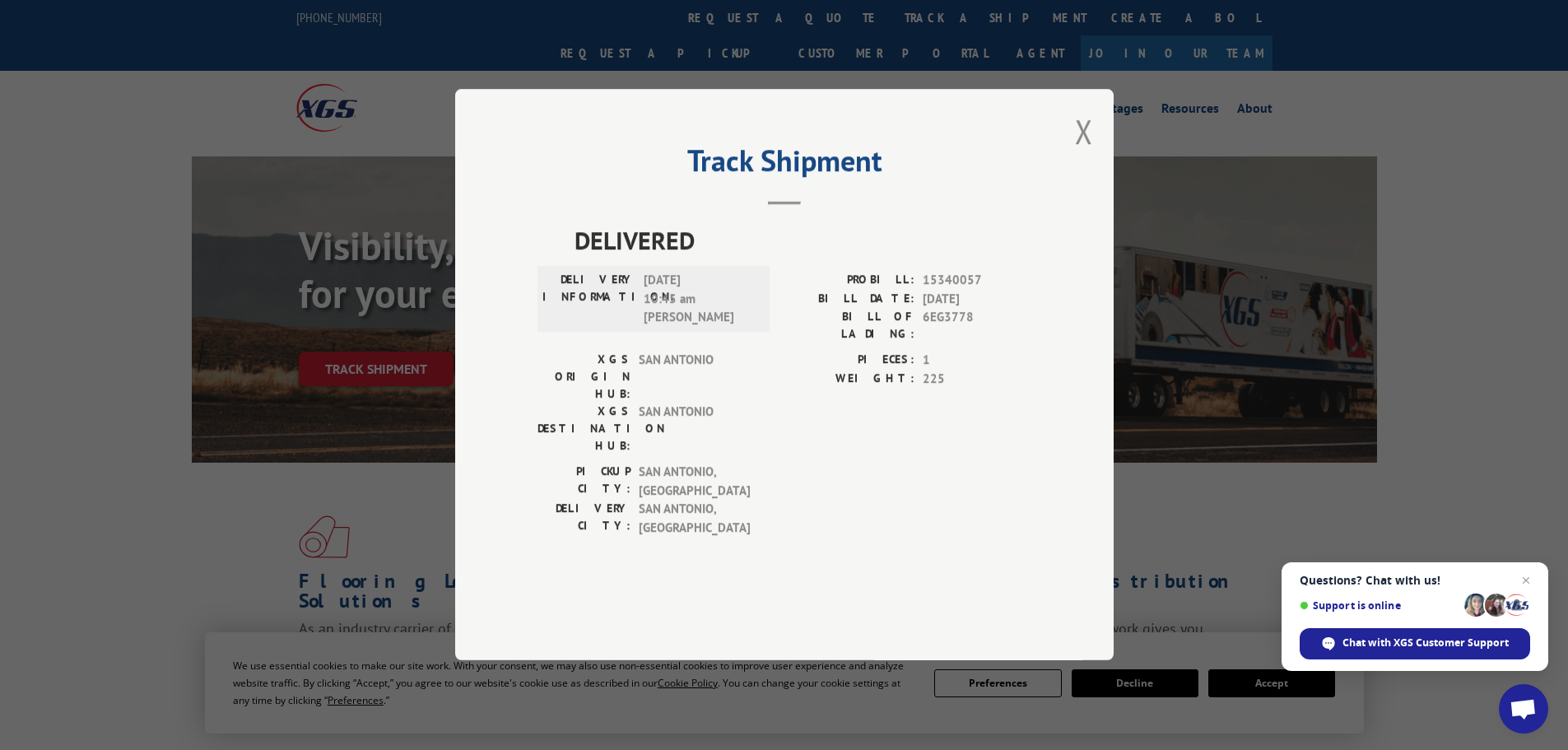
click at [957, 291] on span "15340057" at bounding box center [976, 281] width 109 height 19
copy span "15340057"
click at [1070, 184] on div "Track Shipment DELIVERED DELIVERY INFORMATION: 10/06/2025 10:45 am Montez PROBI…" at bounding box center [785, 375] width 659 height 572
click at [1084, 153] on button "Close modal" at bounding box center [1084, 131] width 19 height 43
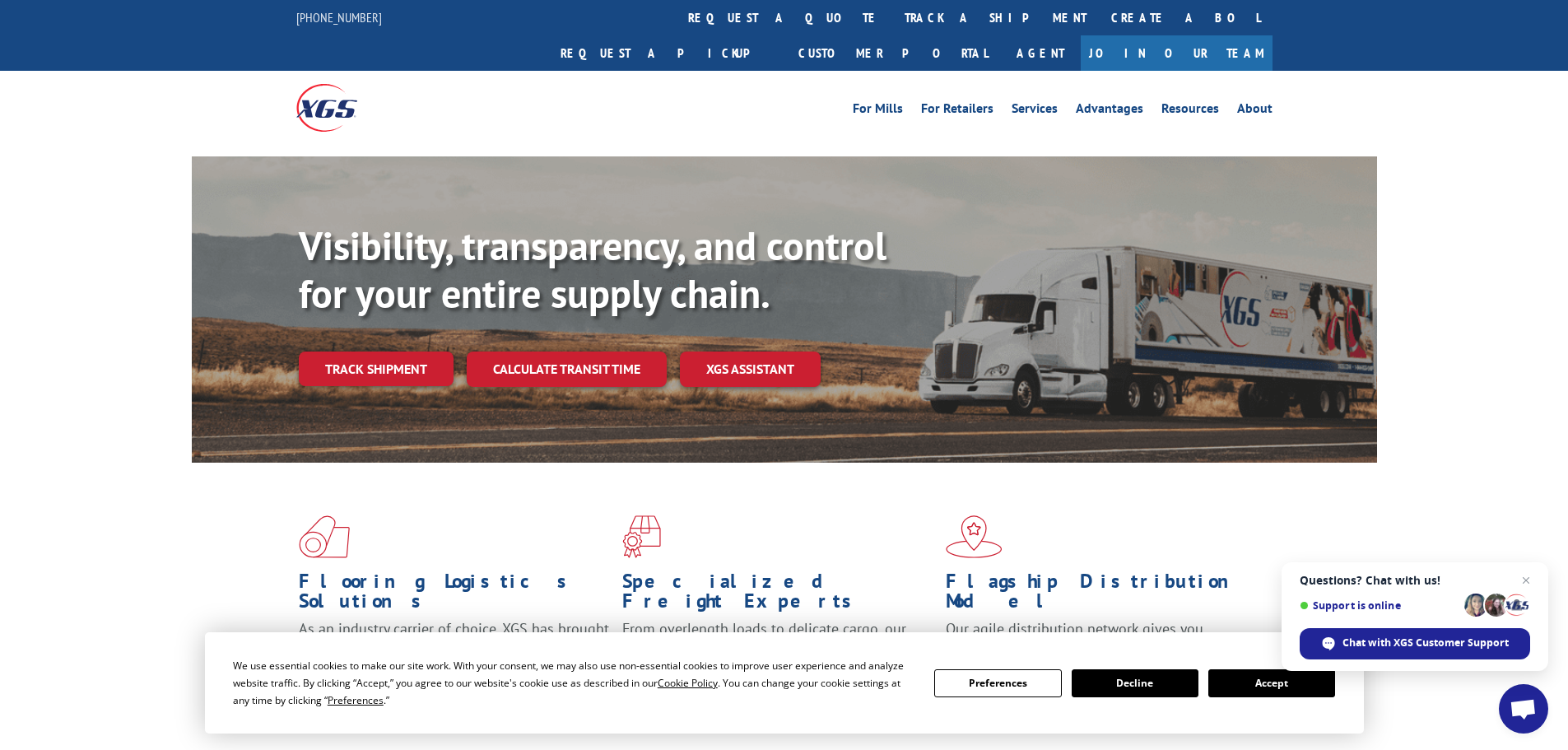
click at [893, 19] on link "track a shipment" at bounding box center [996, 18] width 207 height 35
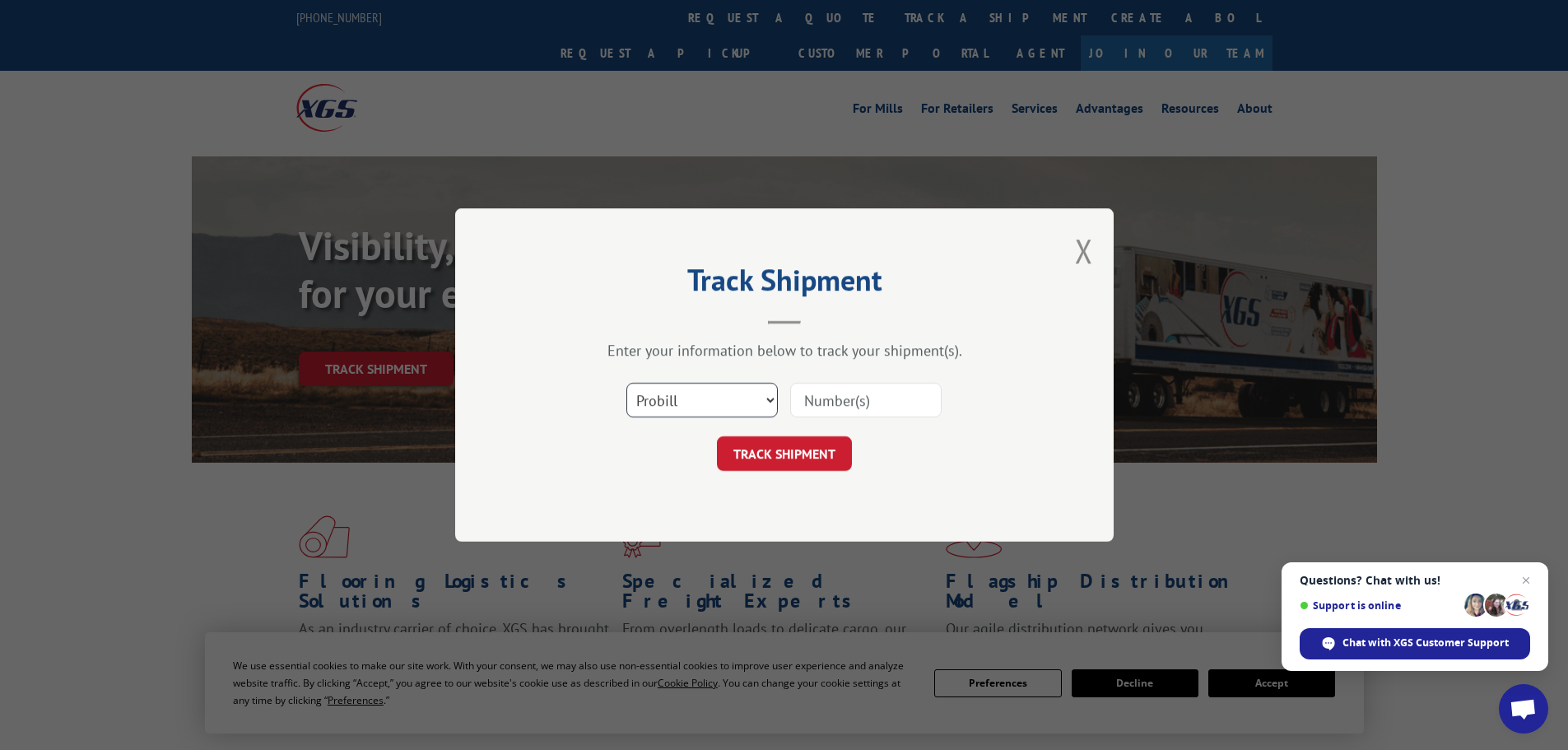
click at [693, 406] on select "Select category... Probill BOL PO" at bounding box center [703, 400] width 152 height 34
select select "bol"
click at [627, 383] on select "Select category... Probill BOL PO" at bounding box center [703, 400] width 152 height 34
drag, startPoint x: 891, startPoint y: 397, endPoint x: 879, endPoint y: 410, distance: 17.7
click at [891, 397] on input at bounding box center [866, 400] width 152 height 34
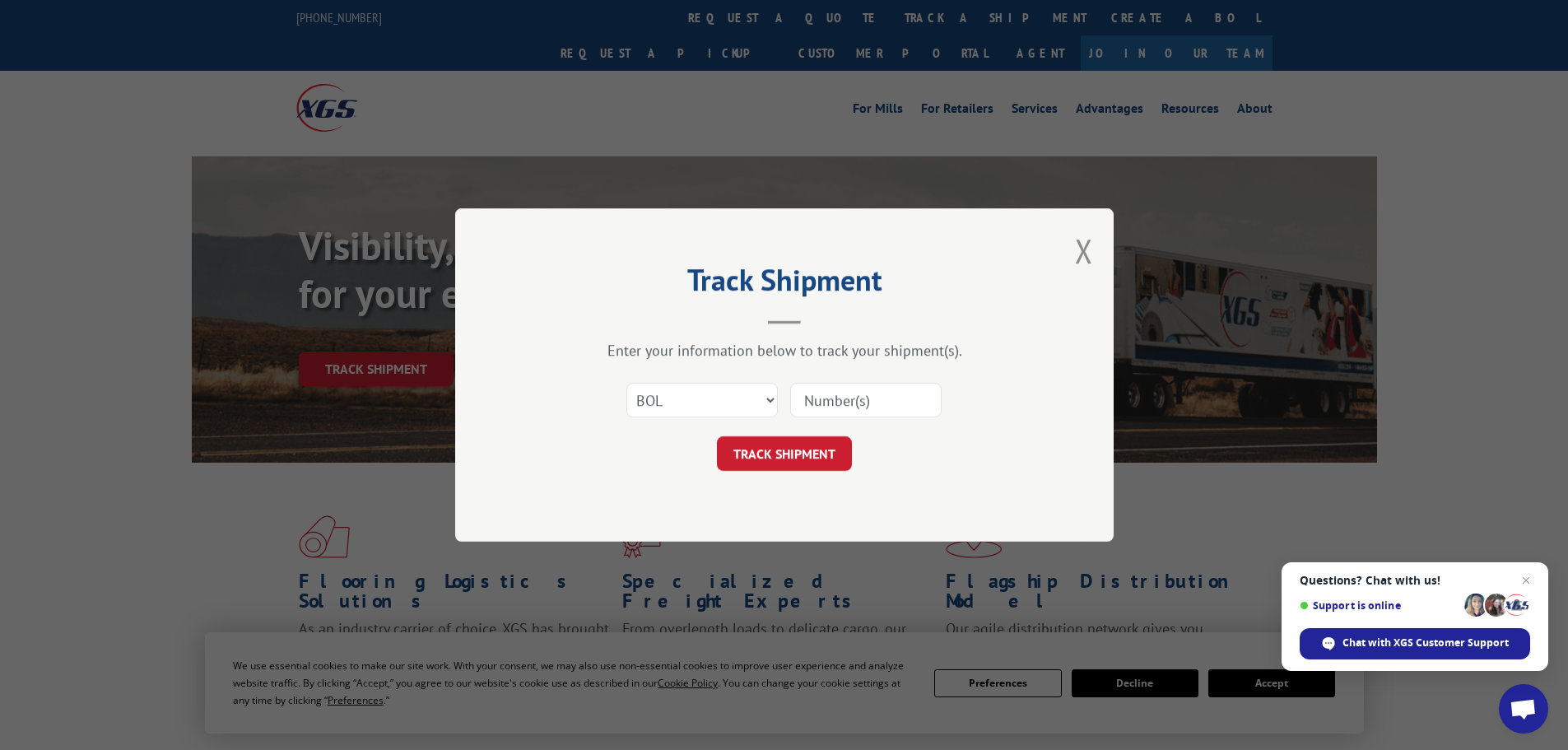
paste input "6EJ2442"
type input "6EJ2442"
click at [819, 462] on button "TRACK SHIPMENT" at bounding box center [784, 453] width 135 height 34
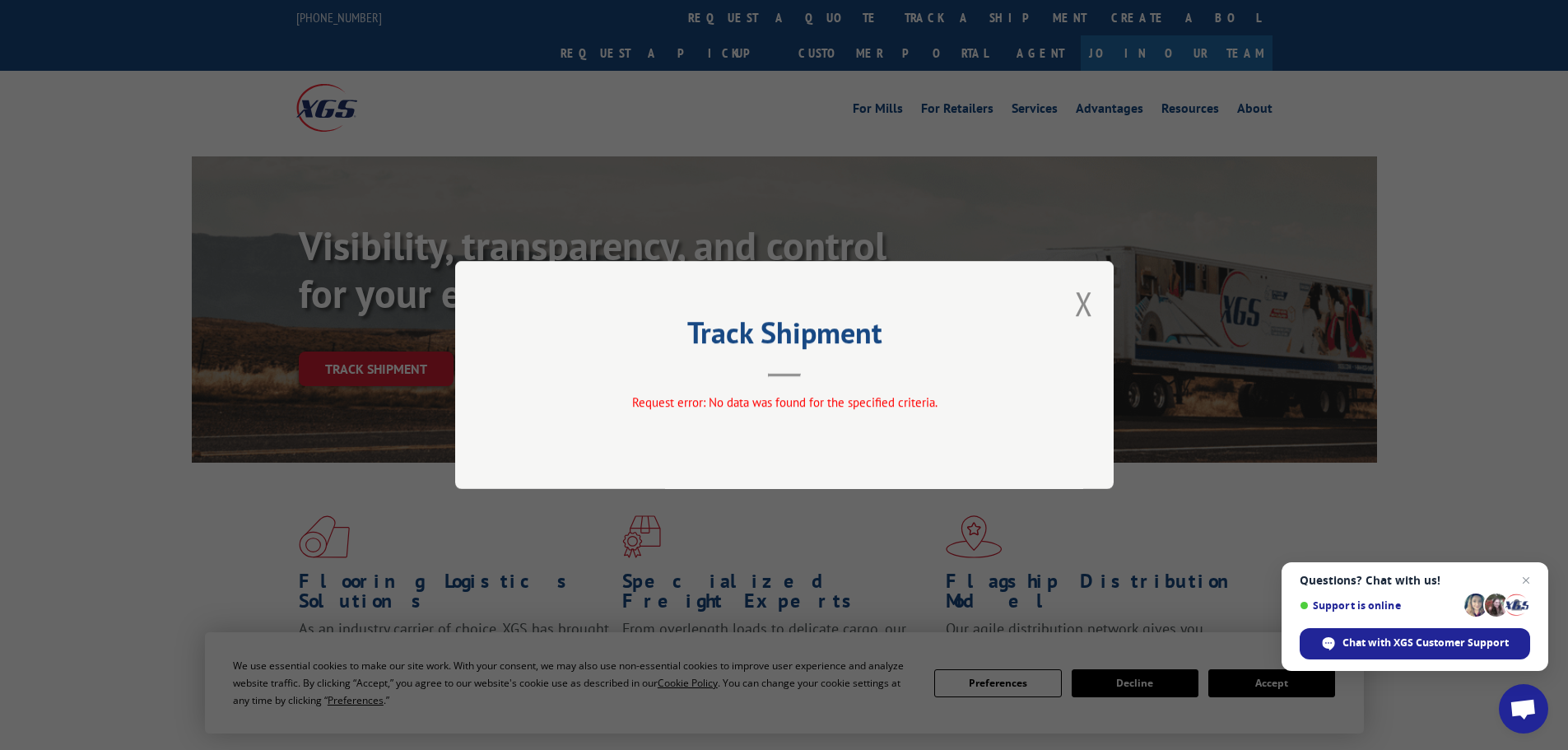
click at [1150, 84] on div "Track Shipment Request error: No data was found for the specified criteria." at bounding box center [784, 375] width 1568 height 750
click at [1093, 304] on div "Track Shipment Request error: No data was found for the specified criteria." at bounding box center [785, 375] width 659 height 228
drag, startPoint x: 1082, startPoint y: 310, endPoint x: 957, endPoint y: 210, distance: 160.1
click at [1082, 311] on button "Close modal" at bounding box center [1084, 303] width 19 height 43
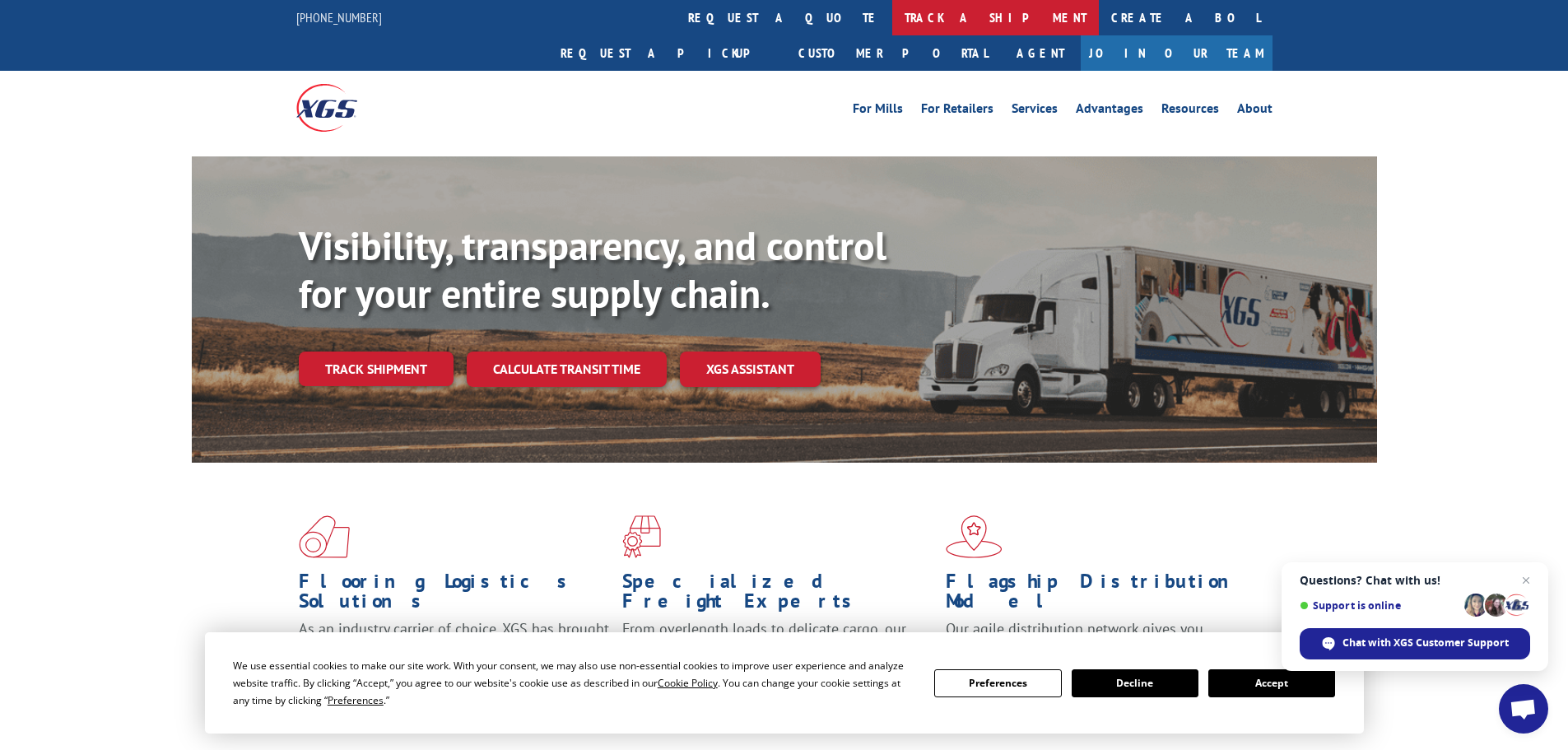
click at [893, 12] on link "track a shipment" at bounding box center [996, 18] width 207 height 35
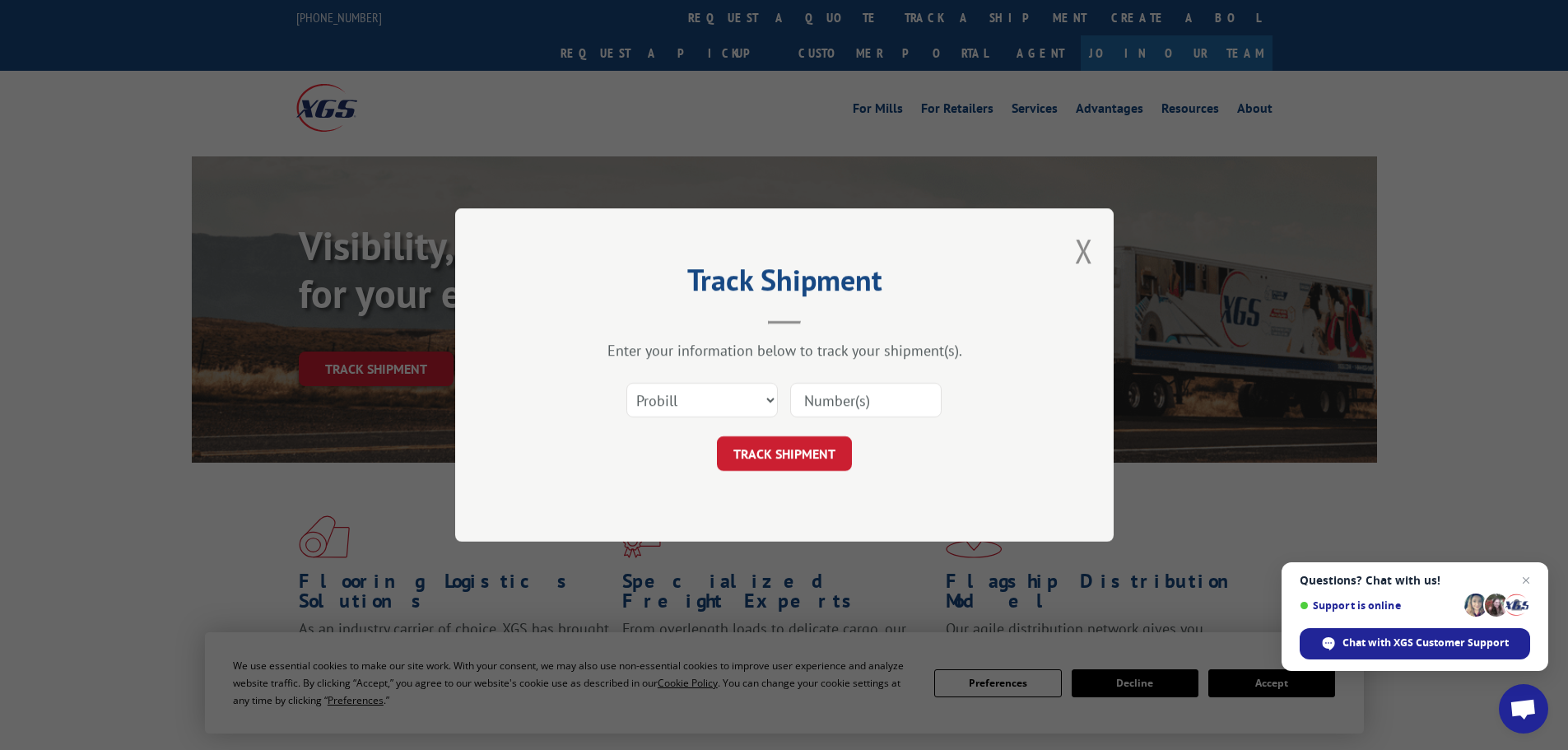
click at [683, 420] on div "Select category... Probill BOL PO" at bounding box center [784, 400] width 494 height 55
click at [702, 413] on select "Select category... Probill BOL PO" at bounding box center [703, 400] width 152 height 34
select select "bol"
click at [627, 383] on select "Select category... Probill BOL PO" at bounding box center [703, 400] width 152 height 34
click at [871, 410] on input at bounding box center [866, 400] width 152 height 34
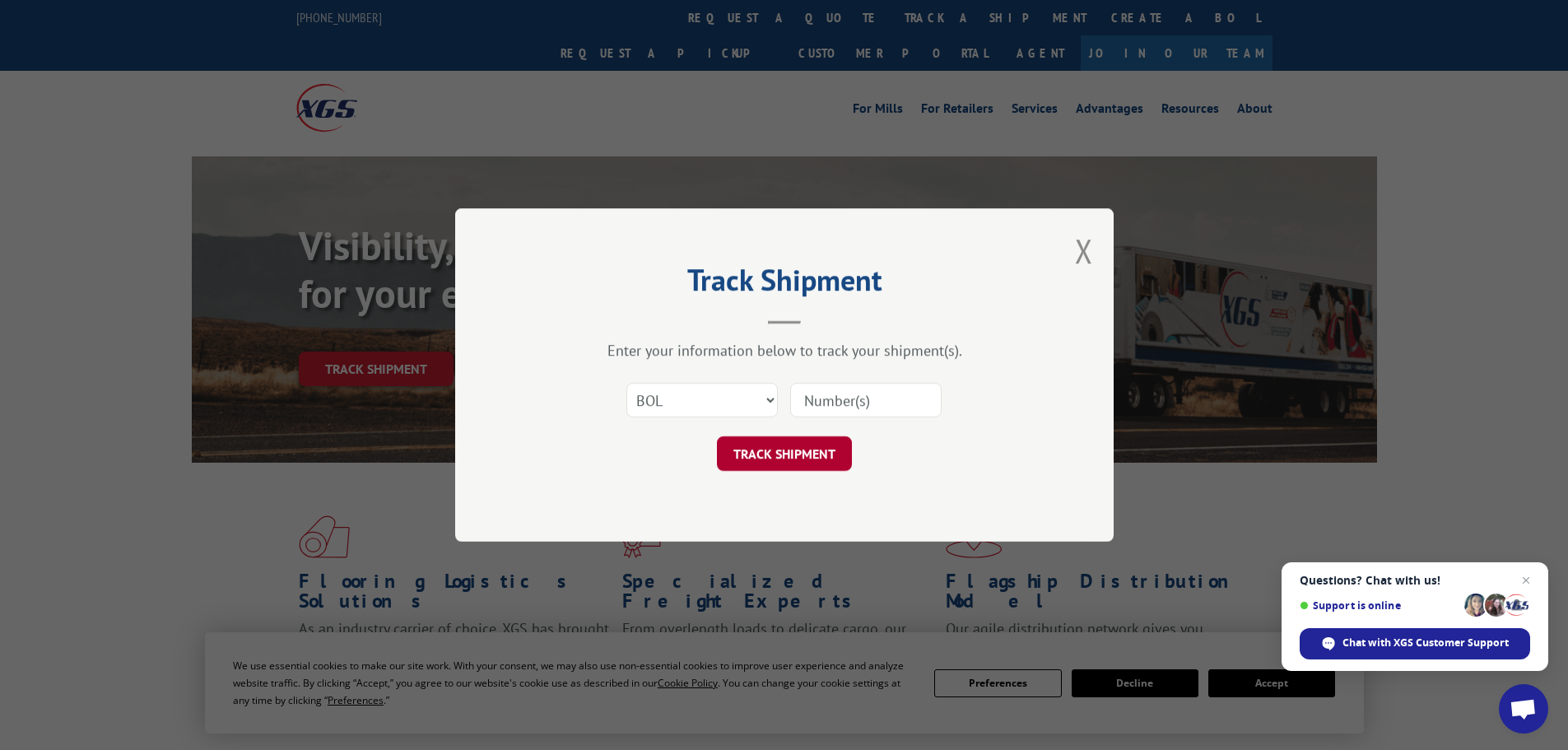
paste input "6EJ2442"
type input "6EJ2442"
click at [810, 441] on button "TRACK SHIPMENT" at bounding box center [784, 453] width 135 height 34
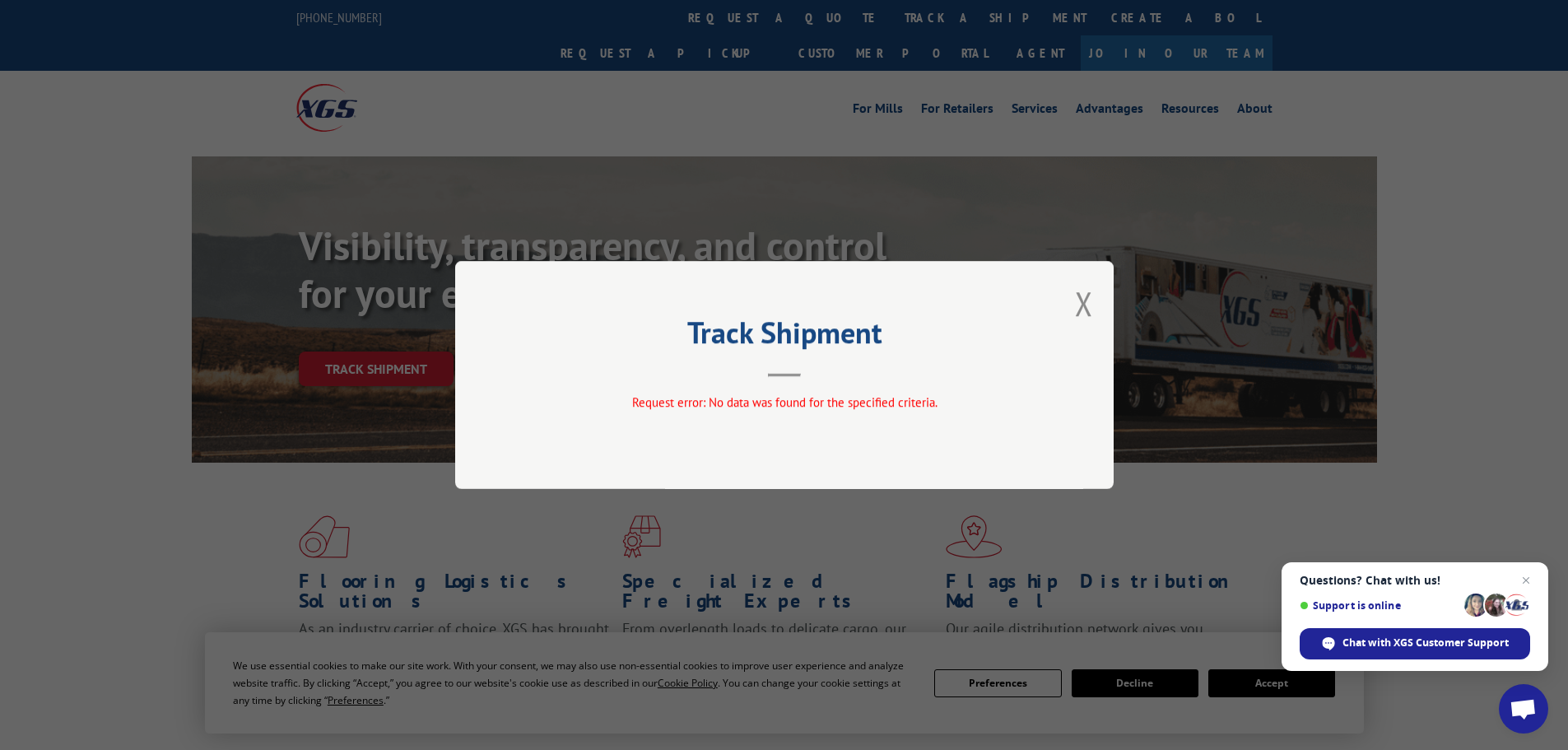
click at [1099, 295] on div "Track Shipment Request error: No data was found for the specified criteria." at bounding box center [785, 375] width 659 height 228
click at [1093, 298] on div "Track Shipment Request error: No data was found for the specified criteria." at bounding box center [785, 375] width 659 height 228
click at [1081, 306] on button "Close modal" at bounding box center [1084, 303] width 19 height 43
